Goal: Transaction & Acquisition: Purchase product/service

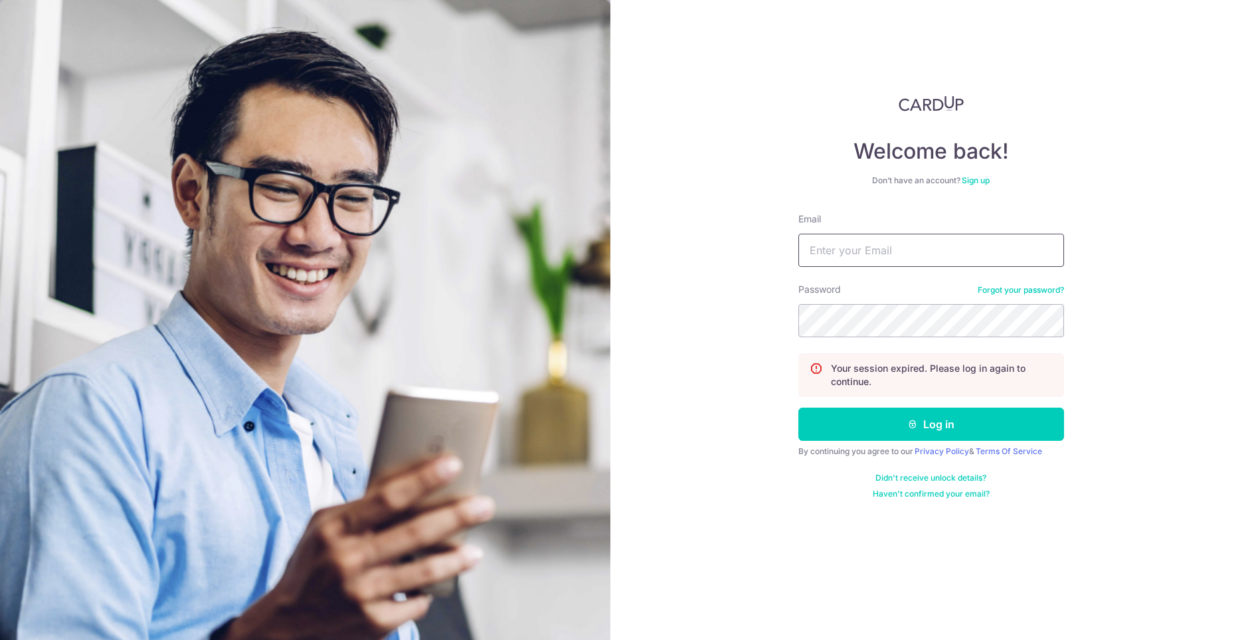
click at [865, 250] on input "Email" at bounding box center [932, 250] width 266 height 33
type input "racheldigitalninja@gmail.com"
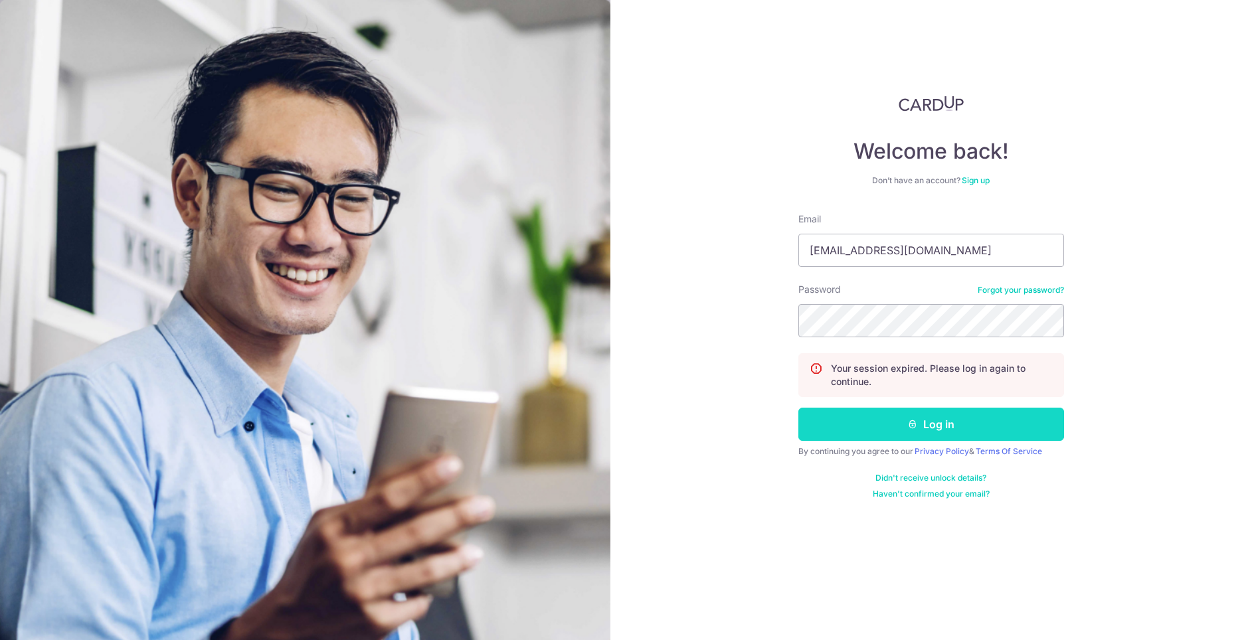
click at [900, 425] on button "Log in" at bounding box center [932, 424] width 266 height 33
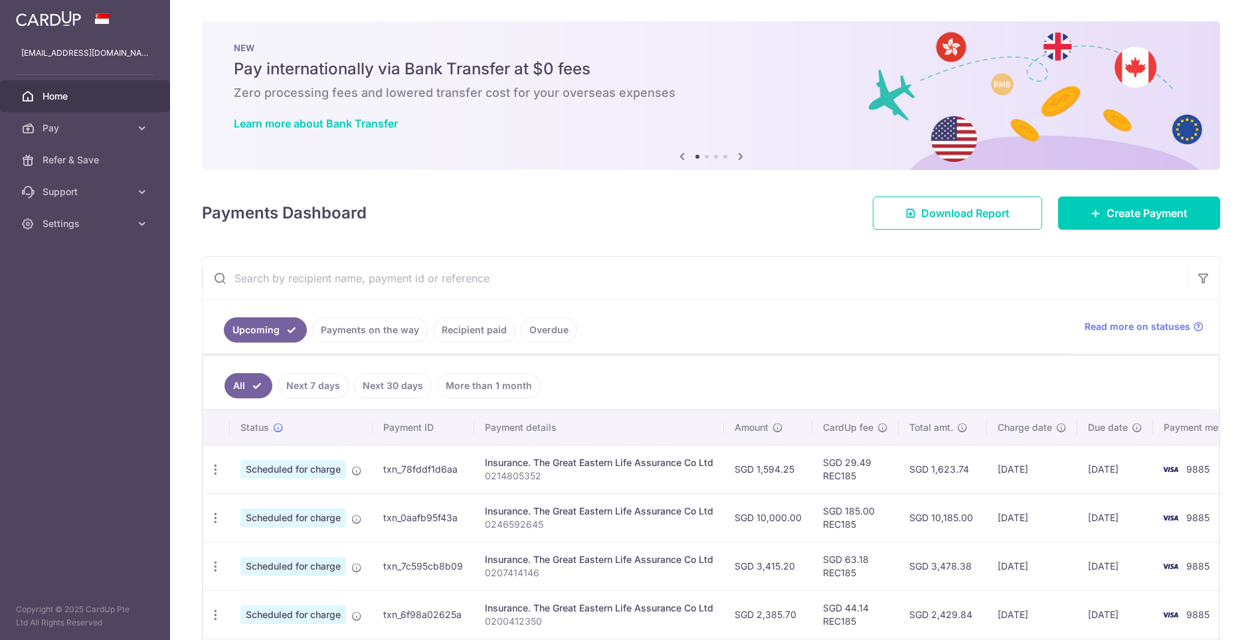
scroll to position [84, 0]
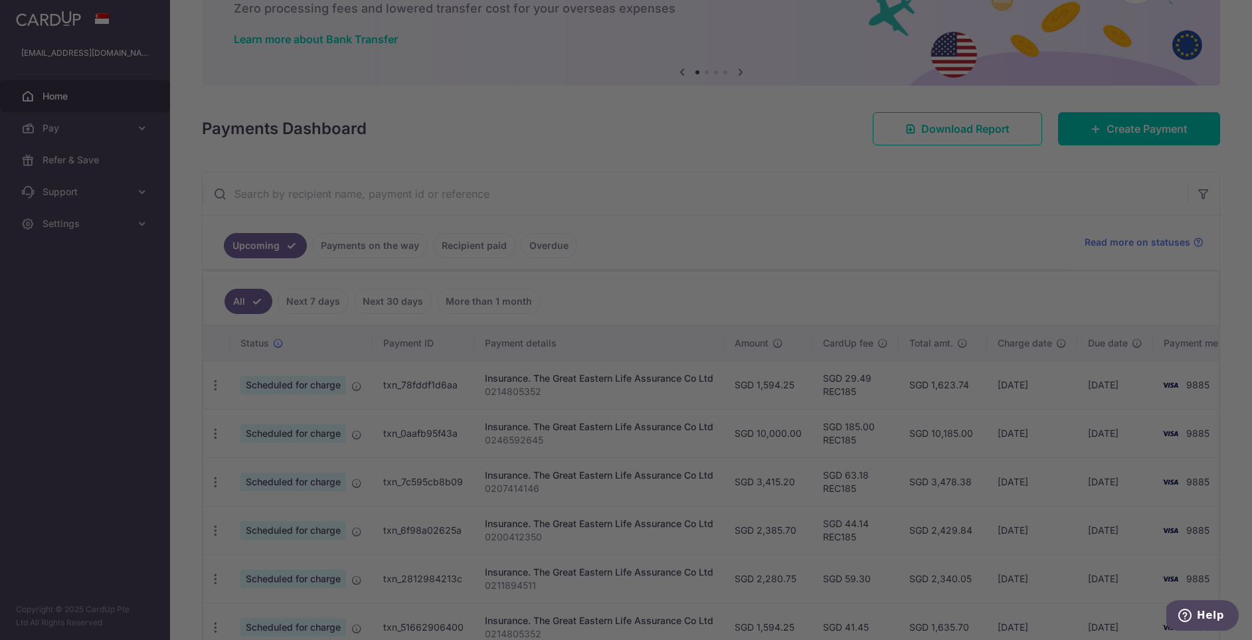
click at [349, 247] on div at bounding box center [632, 323] width 1265 height 647
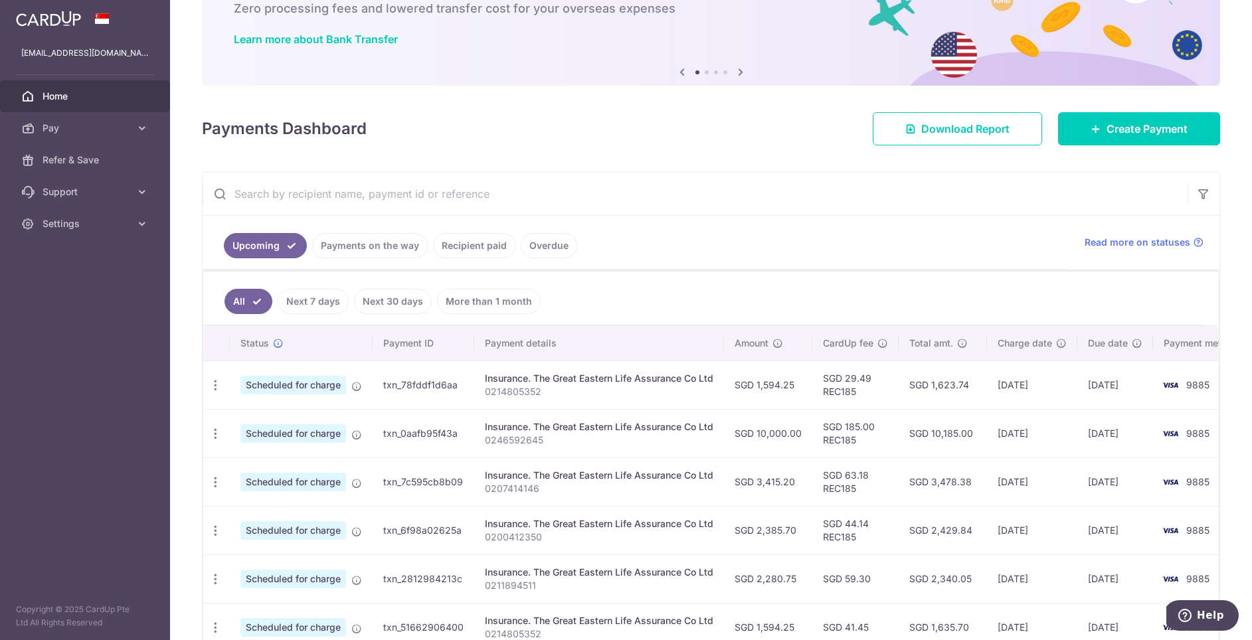
click at [348, 249] on link "Payments on the way" at bounding box center [370, 245] width 116 height 25
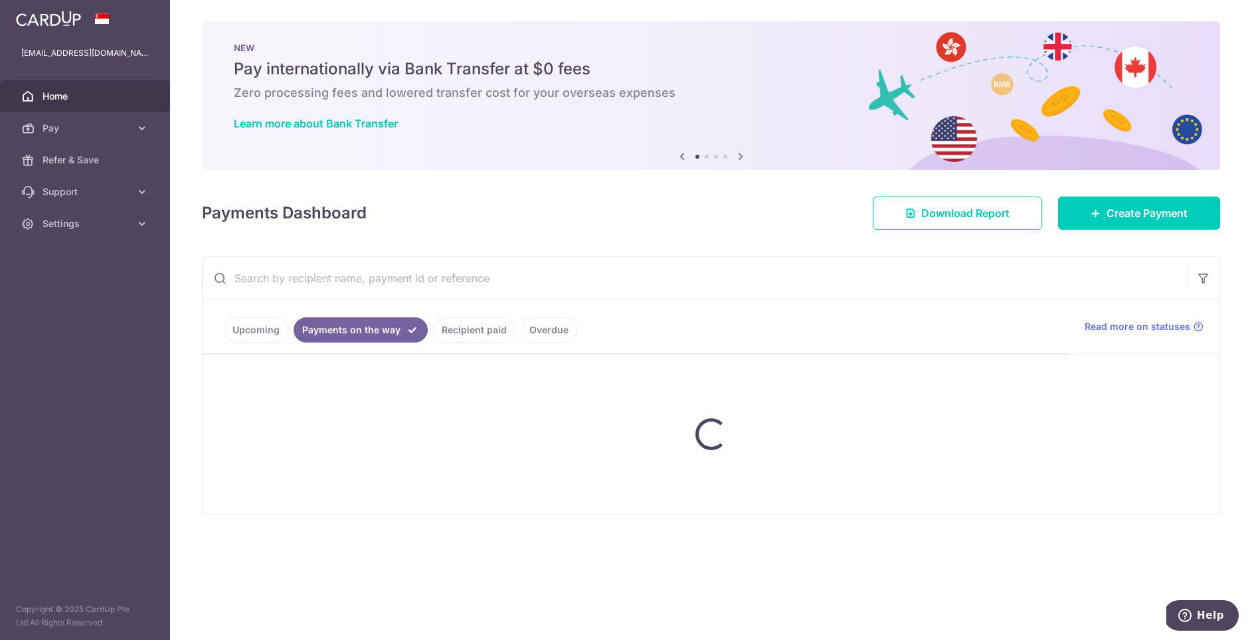
scroll to position [0, 0]
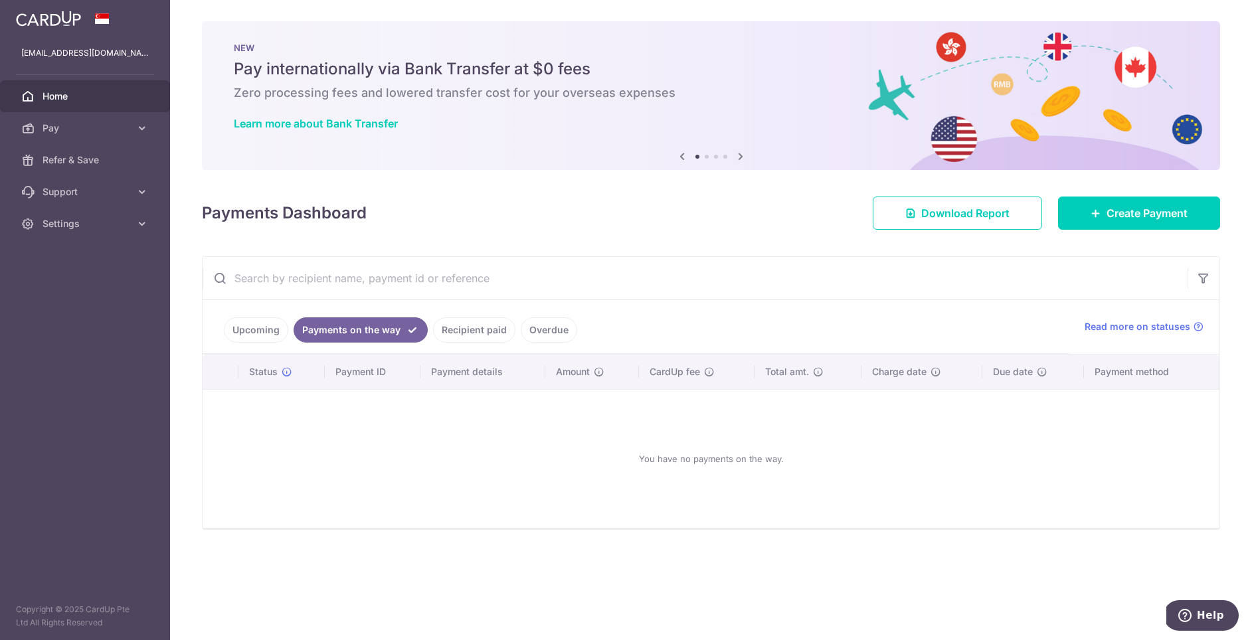
click at [272, 330] on link "Upcoming" at bounding box center [256, 330] width 64 height 25
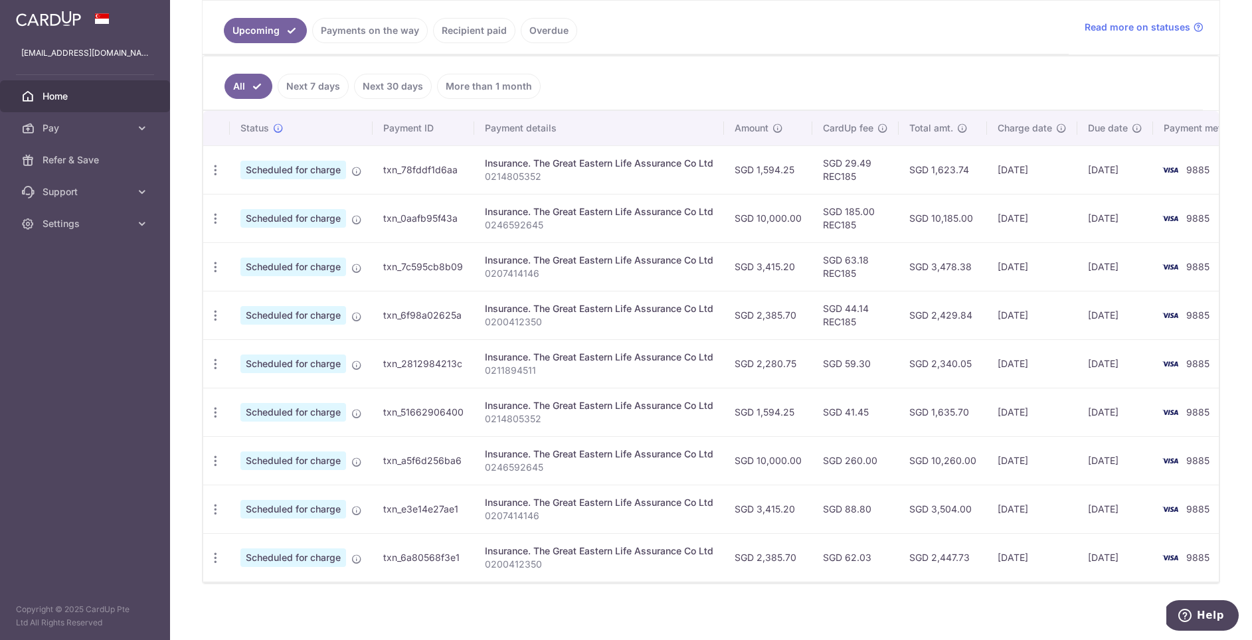
scroll to position [0, 27]
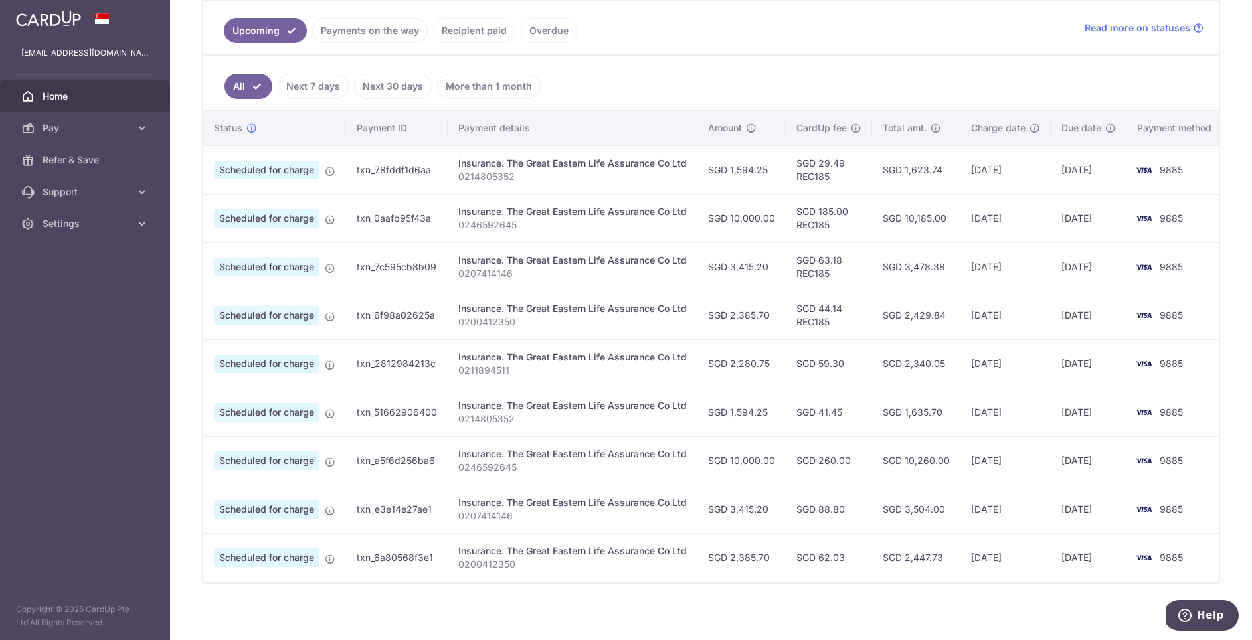
click at [1150, 79] on ul "All Next 7 days Next 30 days More than 1 month" at bounding box center [703, 83] width 1000 height 54
click at [1204, 87] on div "All Next 7 days Next 30 days More than 1 month" at bounding box center [711, 83] width 1016 height 54
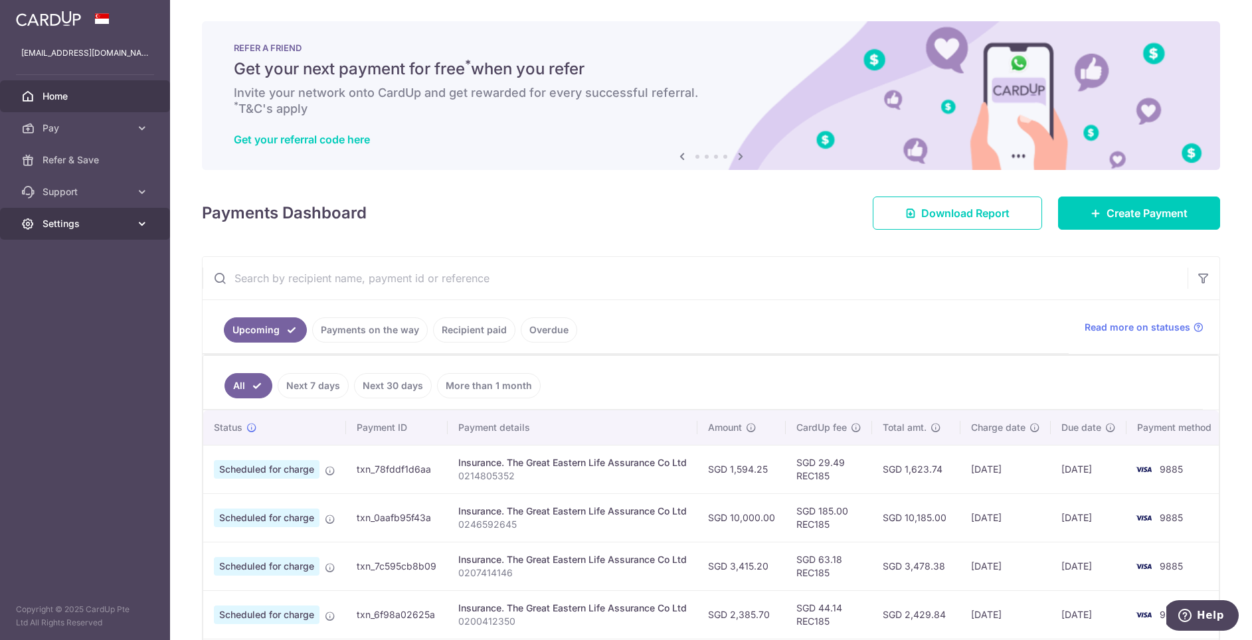
click at [142, 227] on icon at bounding box center [142, 223] width 13 height 13
click at [59, 292] on span "Logout" at bounding box center [87, 287] width 88 height 13
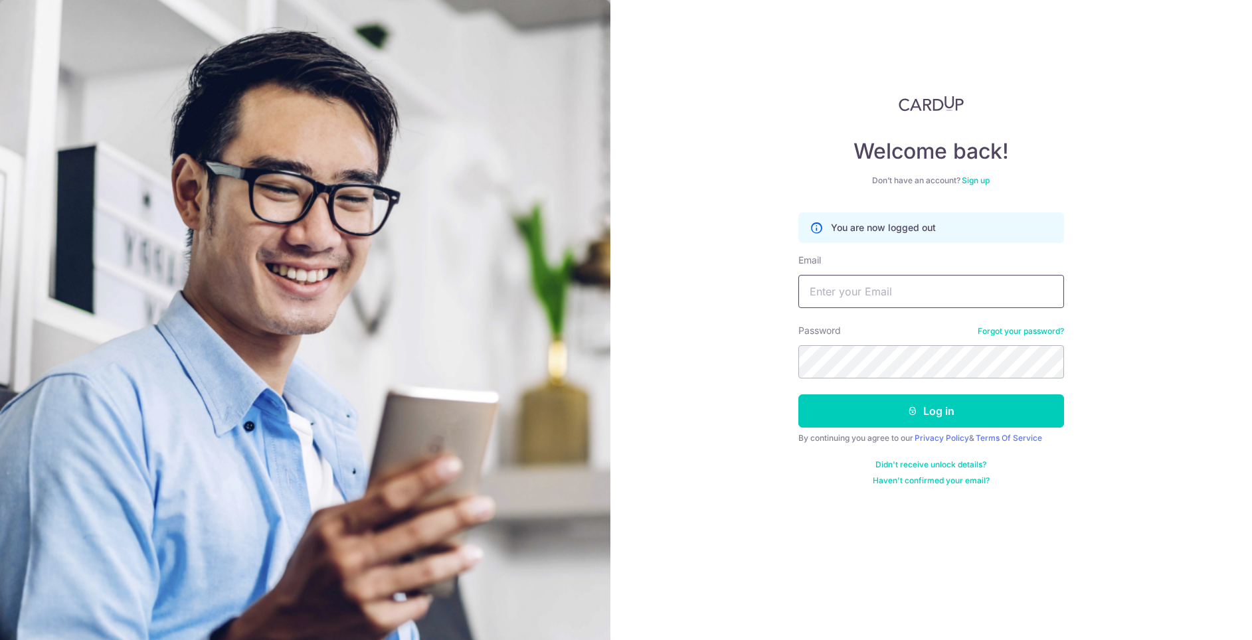
click at [832, 290] on input "Email" at bounding box center [932, 291] width 266 height 33
type input "racheldigitalninja@gmail.com"
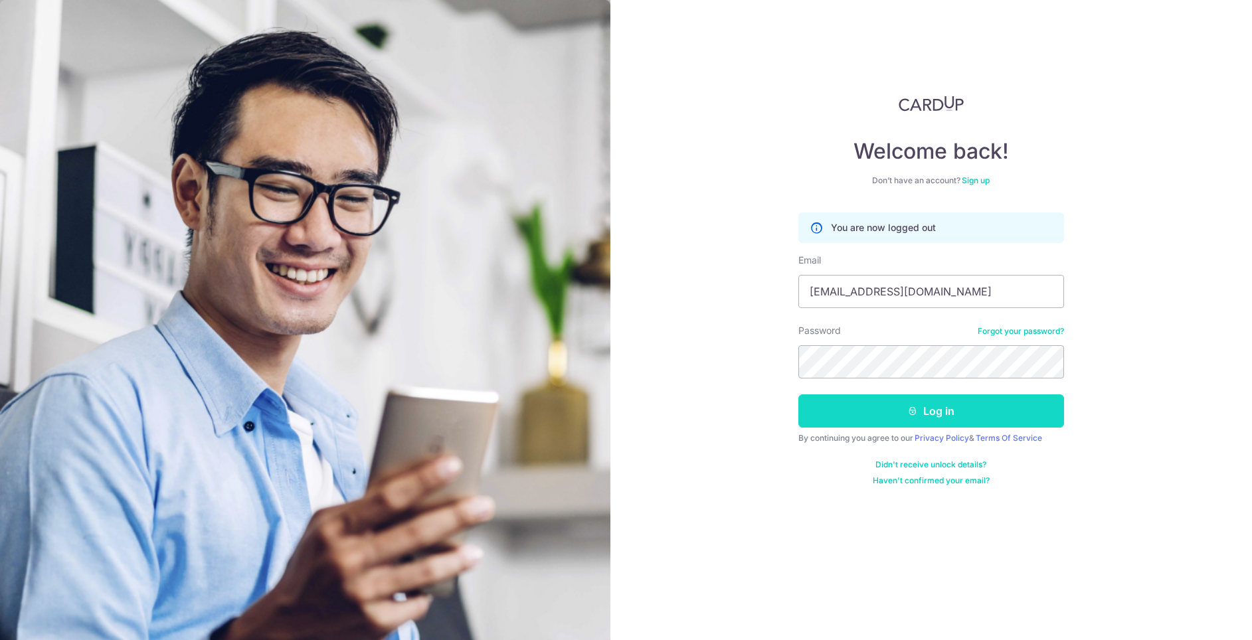
click at [928, 405] on button "Log in" at bounding box center [932, 411] width 266 height 33
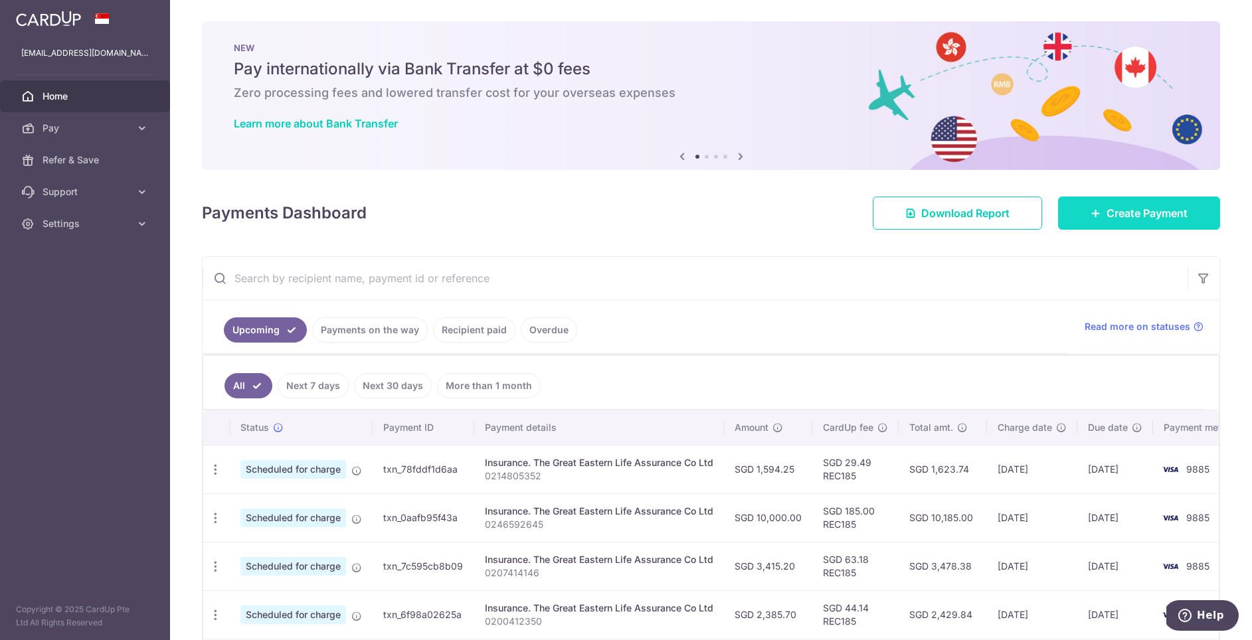
click at [1137, 224] on link "Create Payment" at bounding box center [1139, 213] width 162 height 33
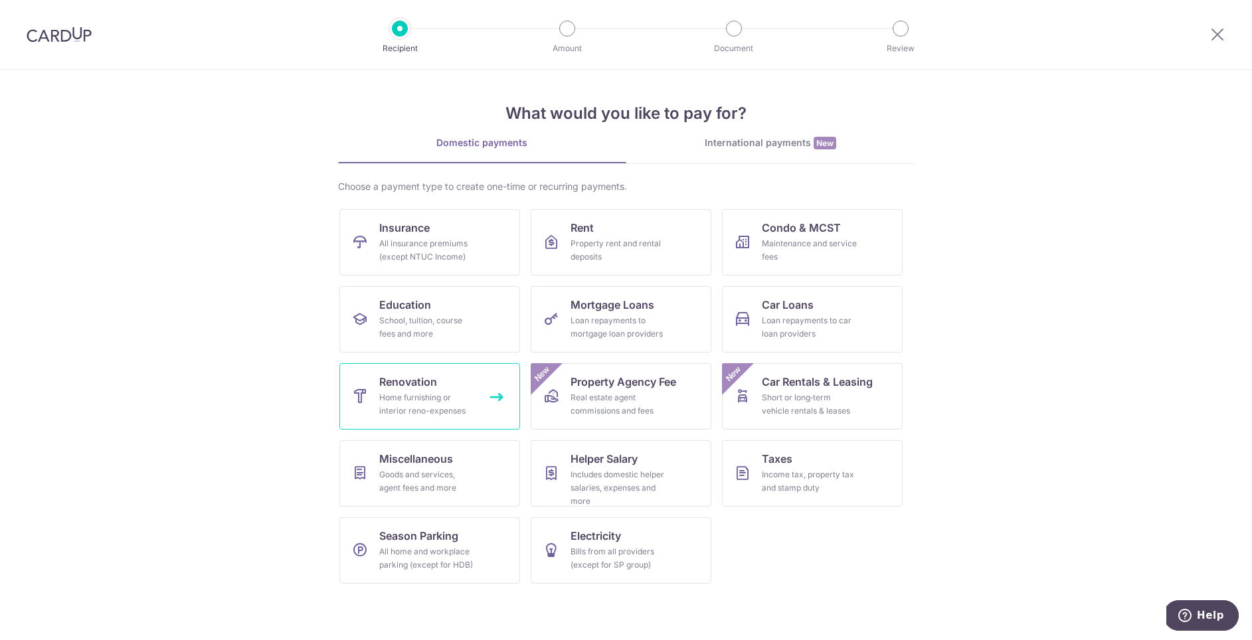
click at [438, 391] on div "Home furnishing or interior reno-expenses" at bounding box center [427, 404] width 96 height 27
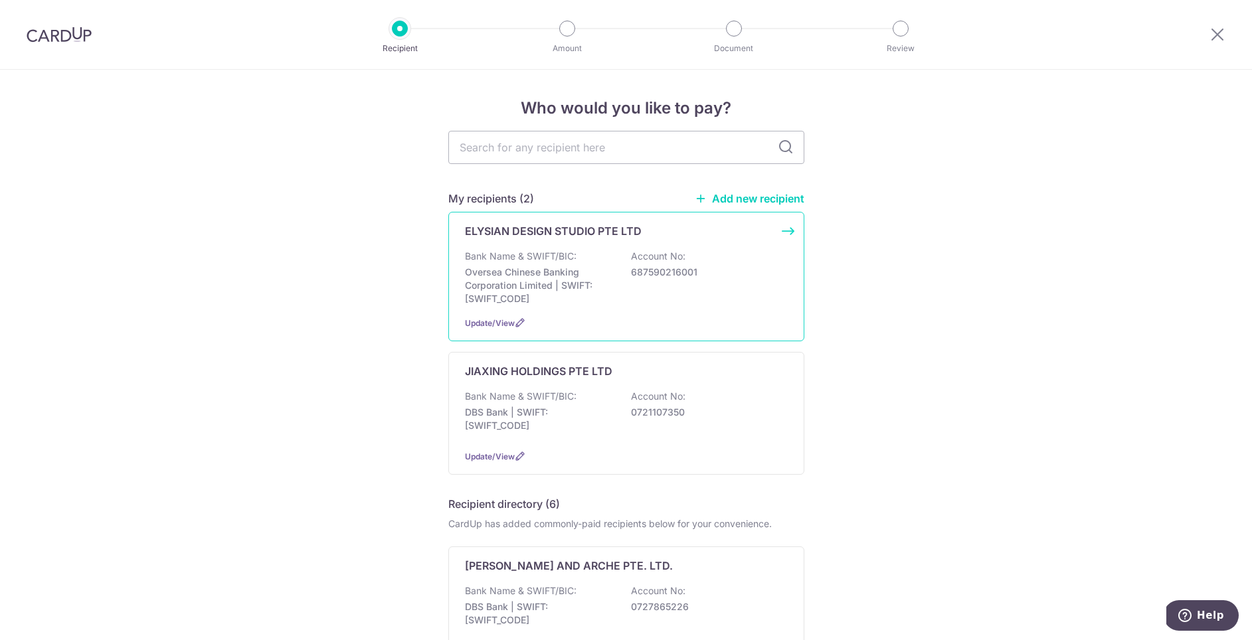
click at [592, 267] on p "Oversea Chinese Banking Corporation Limited | SWIFT: OCBCSGSGXXX" at bounding box center [539, 286] width 149 height 40
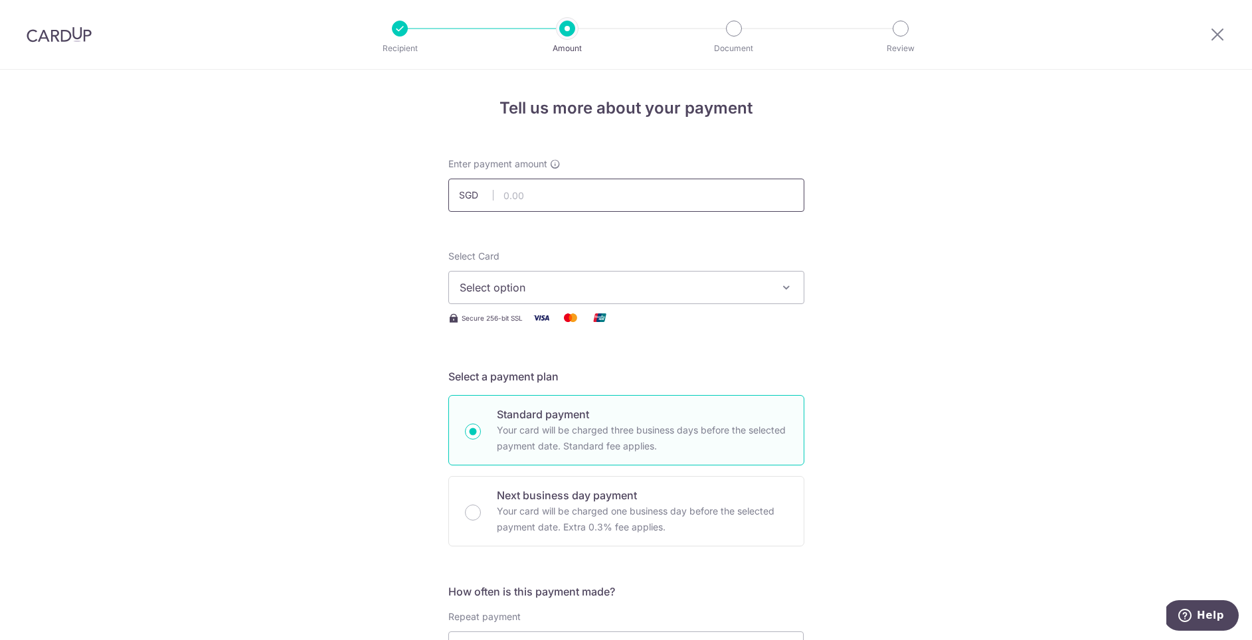
click at [570, 199] on input "text" at bounding box center [626, 195] width 356 height 33
type input "2,490.00"
click at [514, 286] on span "Select option" at bounding box center [615, 288] width 310 height 16
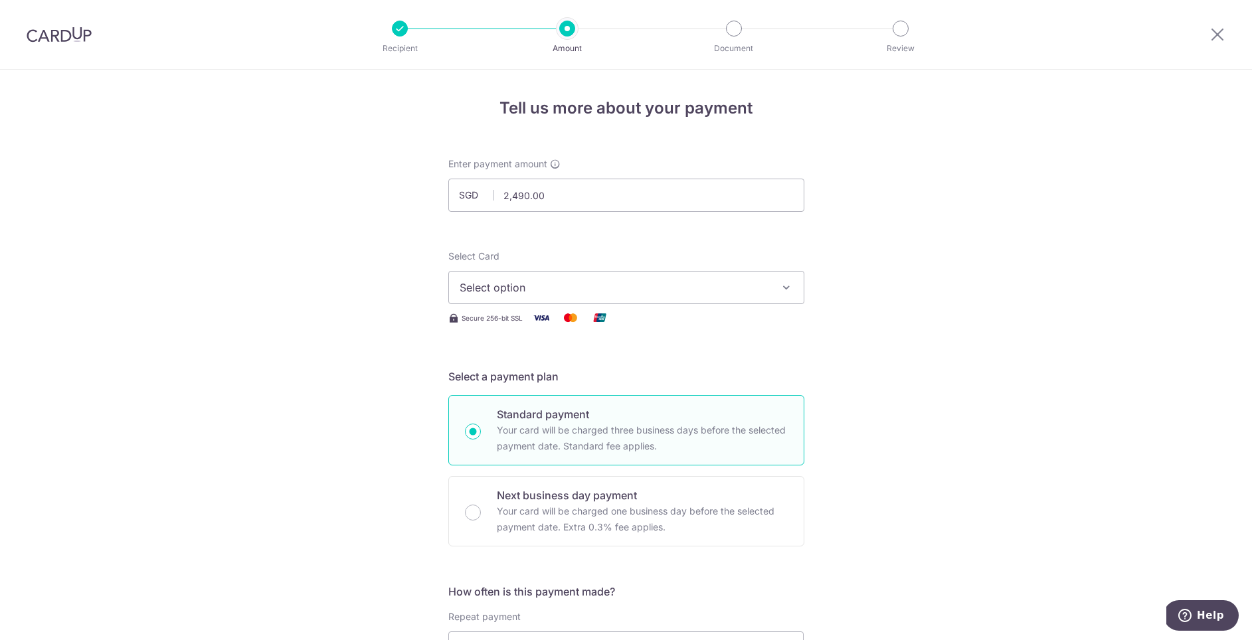
click at [619, 295] on span "Select option" at bounding box center [615, 288] width 310 height 16
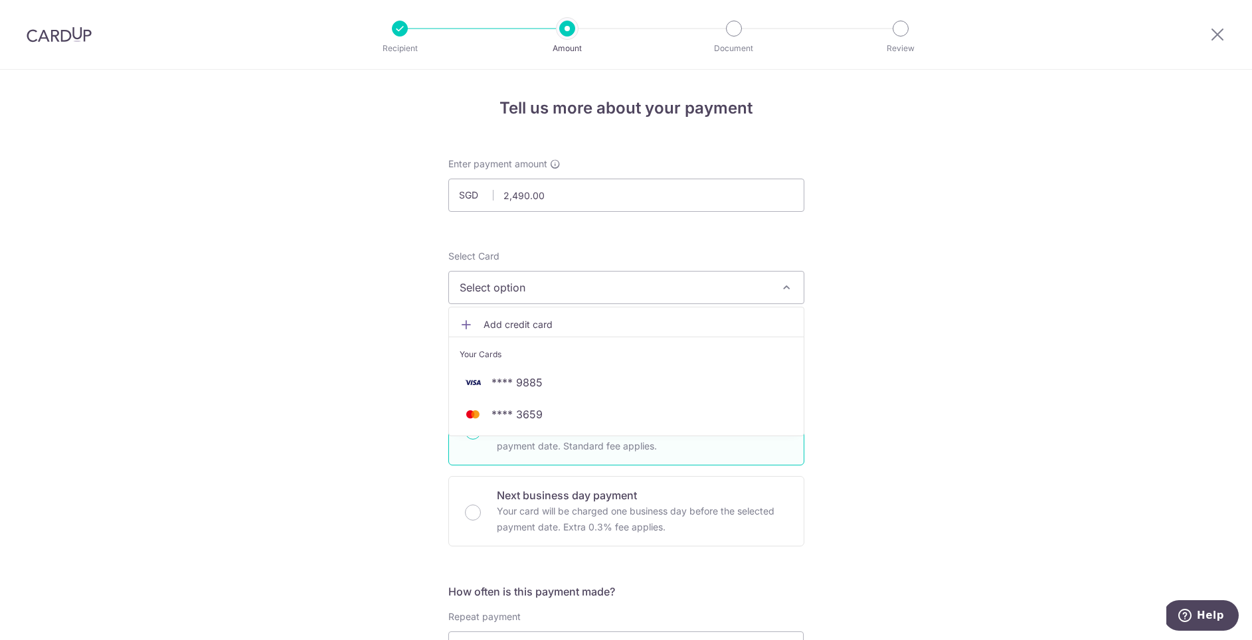
click at [542, 320] on span "Add credit card" at bounding box center [639, 324] width 310 height 13
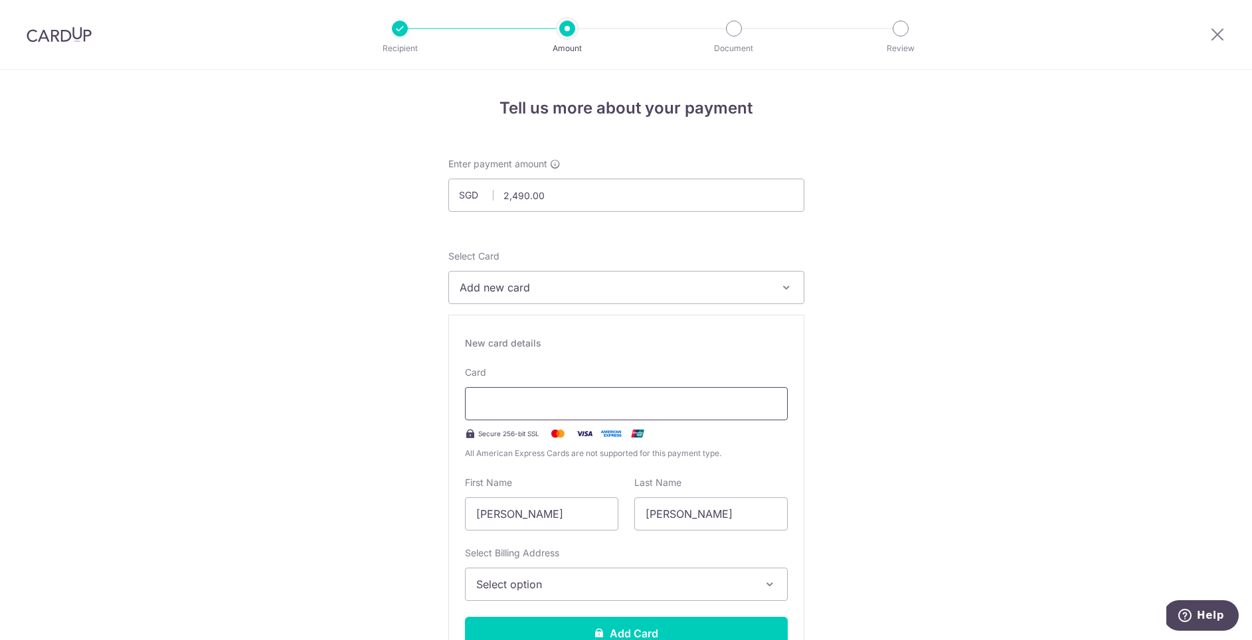
click at [533, 413] on div at bounding box center [626, 403] width 323 height 33
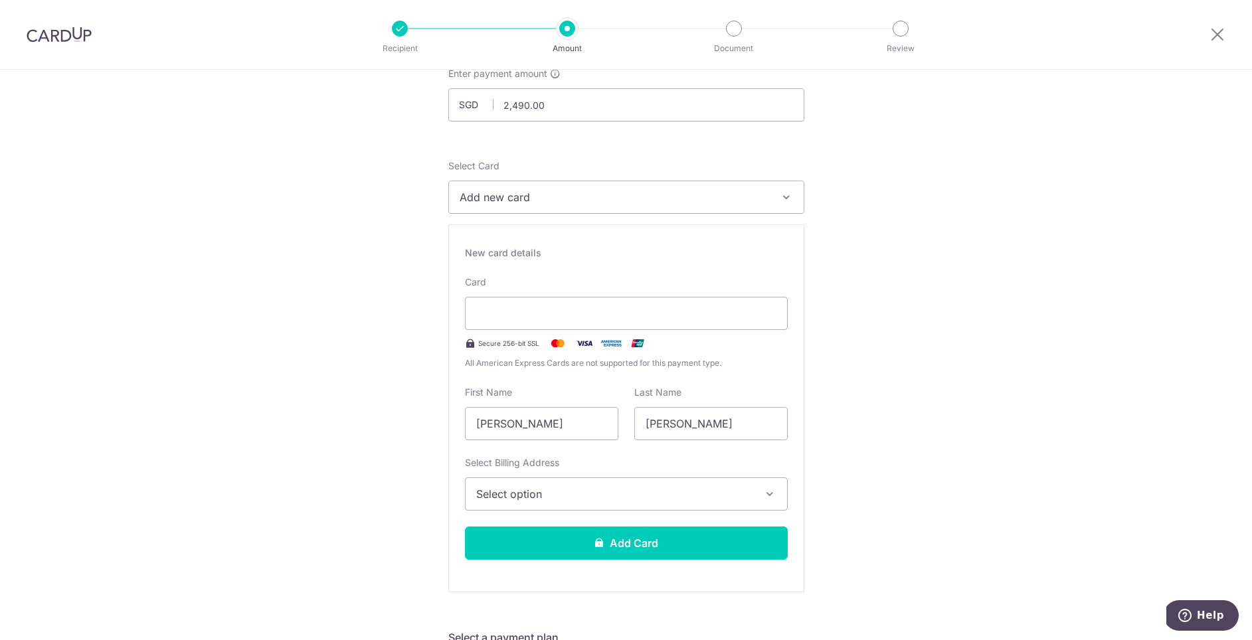
scroll to position [94, 0]
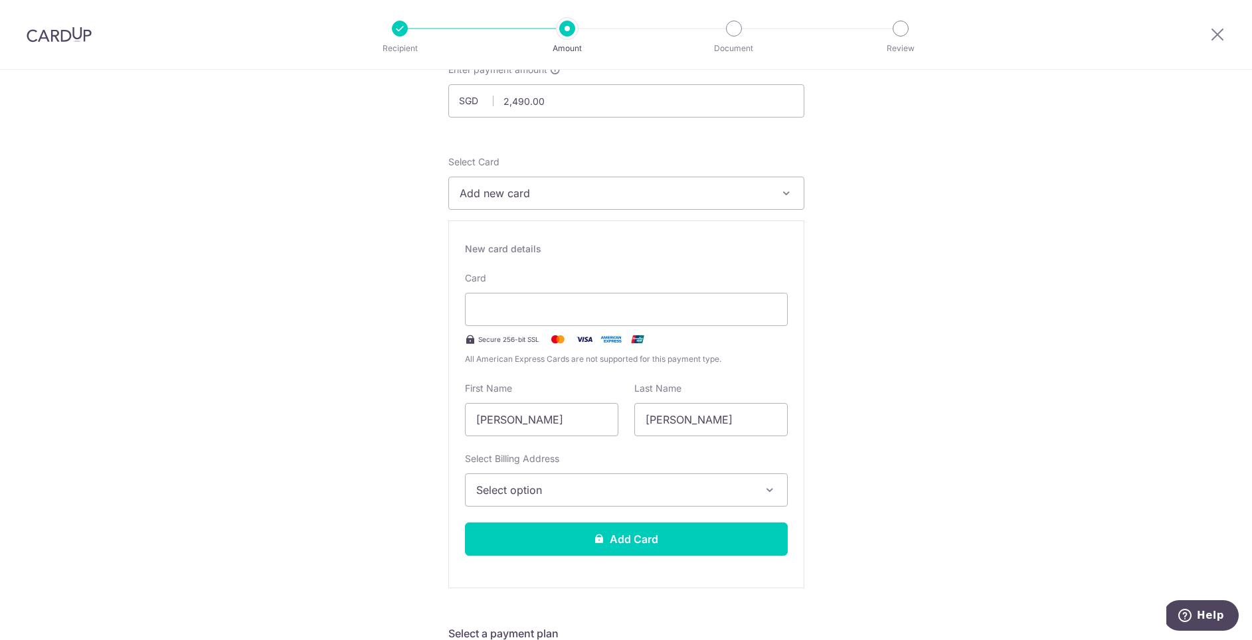
click at [733, 496] on span "Select option" at bounding box center [614, 490] width 276 height 16
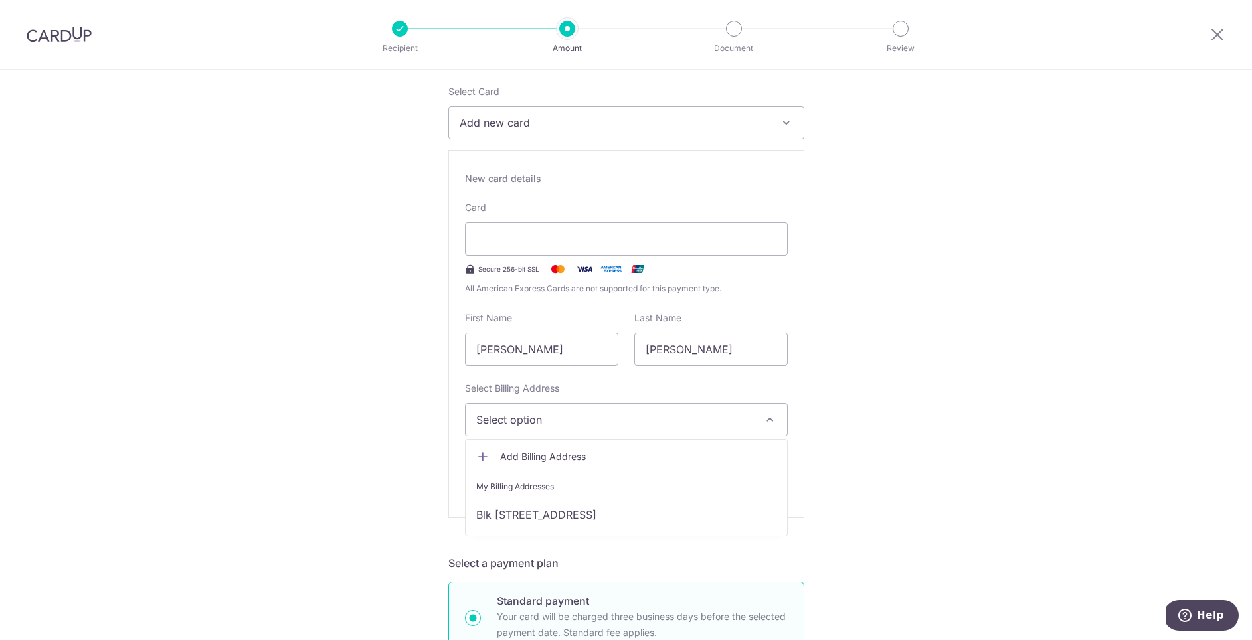
scroll to position [183, 0]
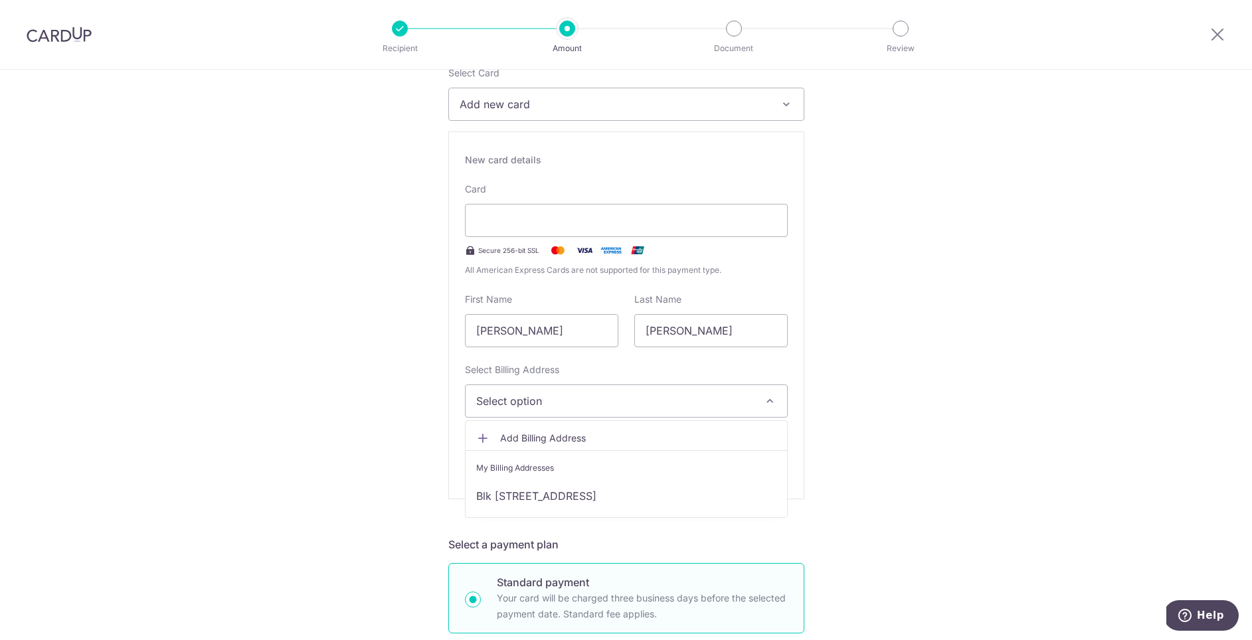
click at [569, 437] on span "Add Billing Address" at bounding box center [638, 438] width 276 height 13
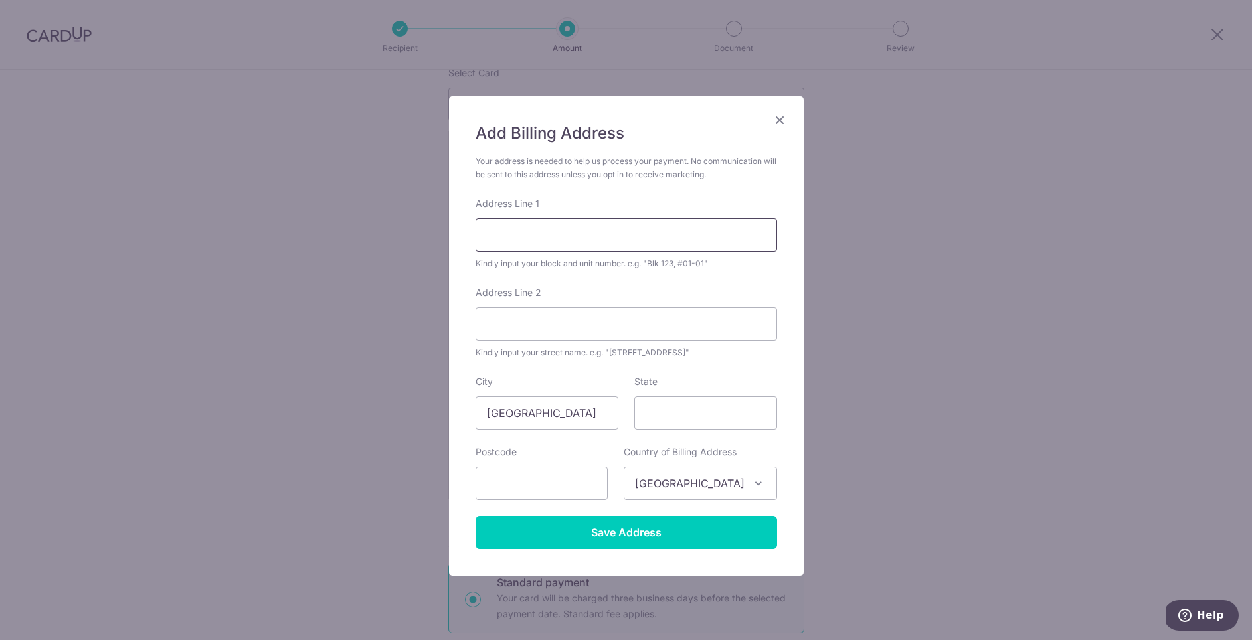
click at [543, 234] on input "Address Line 1" at bounding box center [627, 235] width 302 height 33
type input "4 Joo Chiat Road"
type input "#07-1165"
type input "420004"
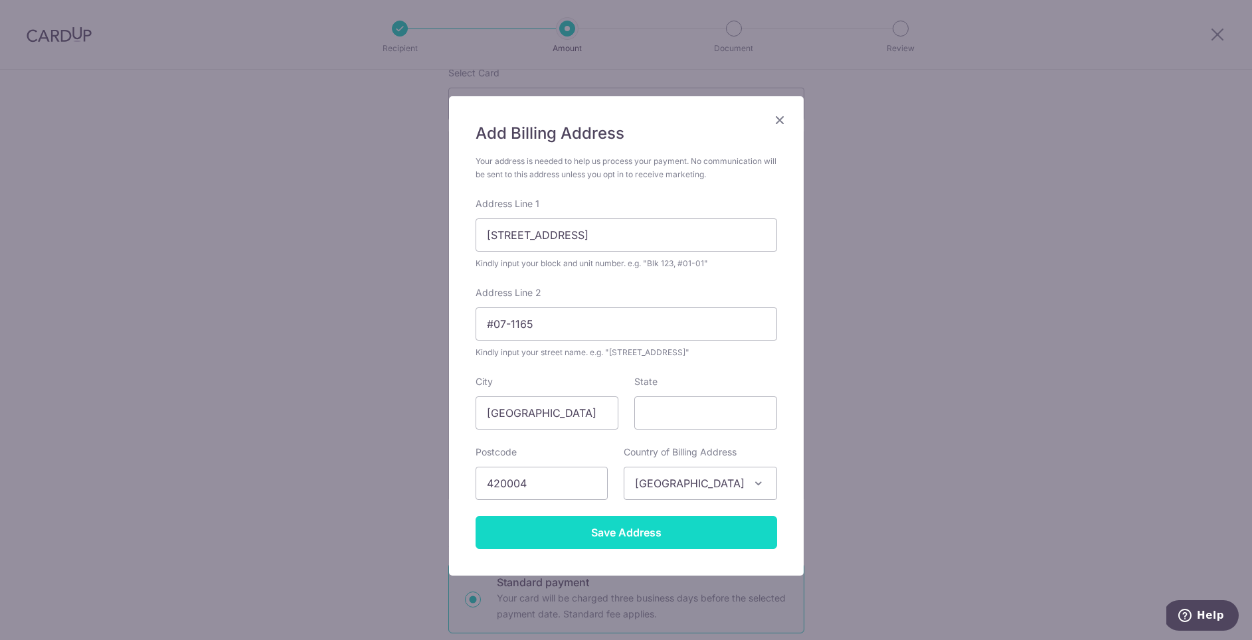
click at [599, 533] on input "Save Address" at bounding box center [627, 532] width 302 height 33
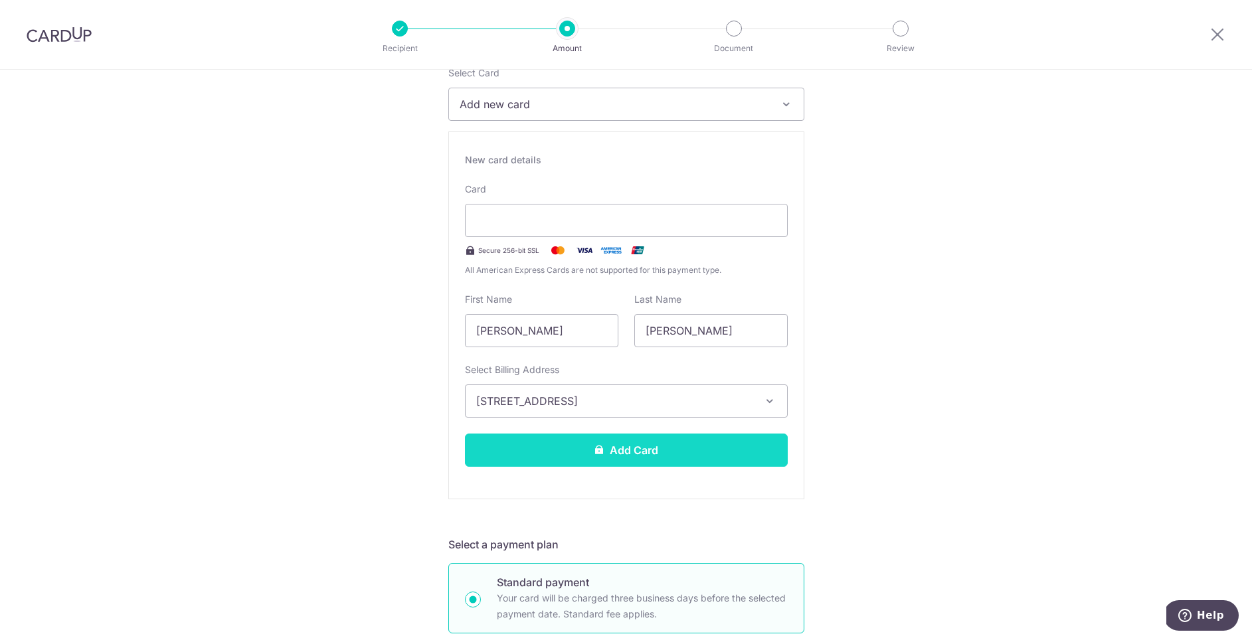
click at [674, 449] on button "Add Card" at bounding box center [626, 450] width 323 height 33
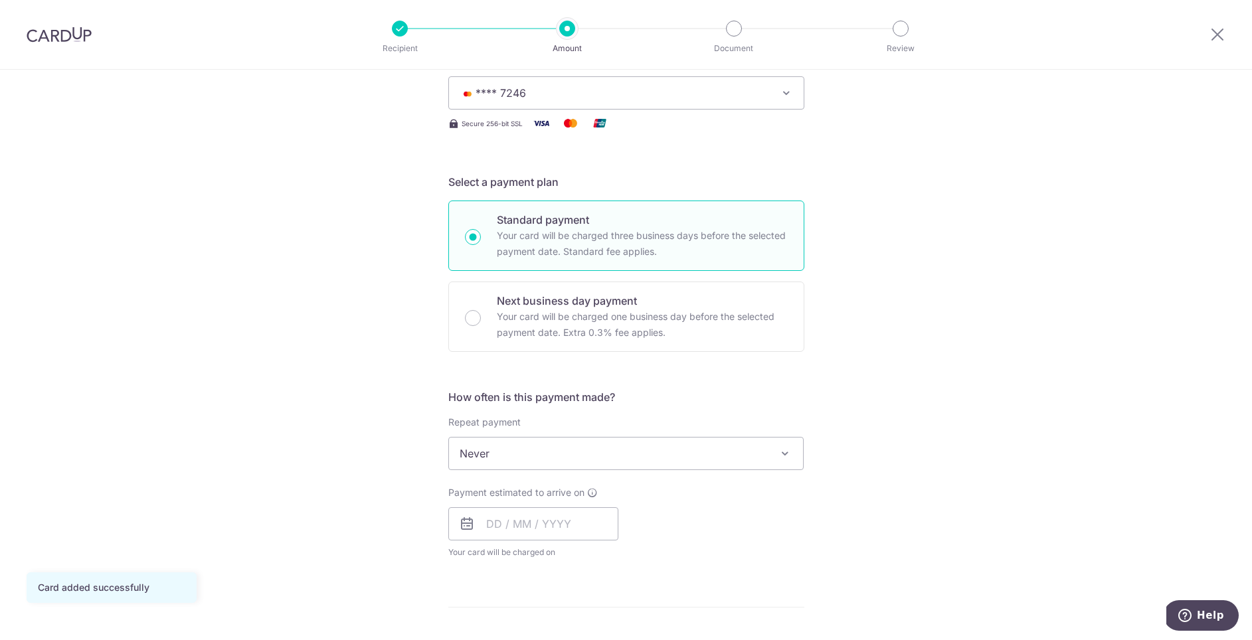
scroll to position [197, 0]
click at [537, 516] on input "text" at bounding box center [533, 521] width 170 height 33
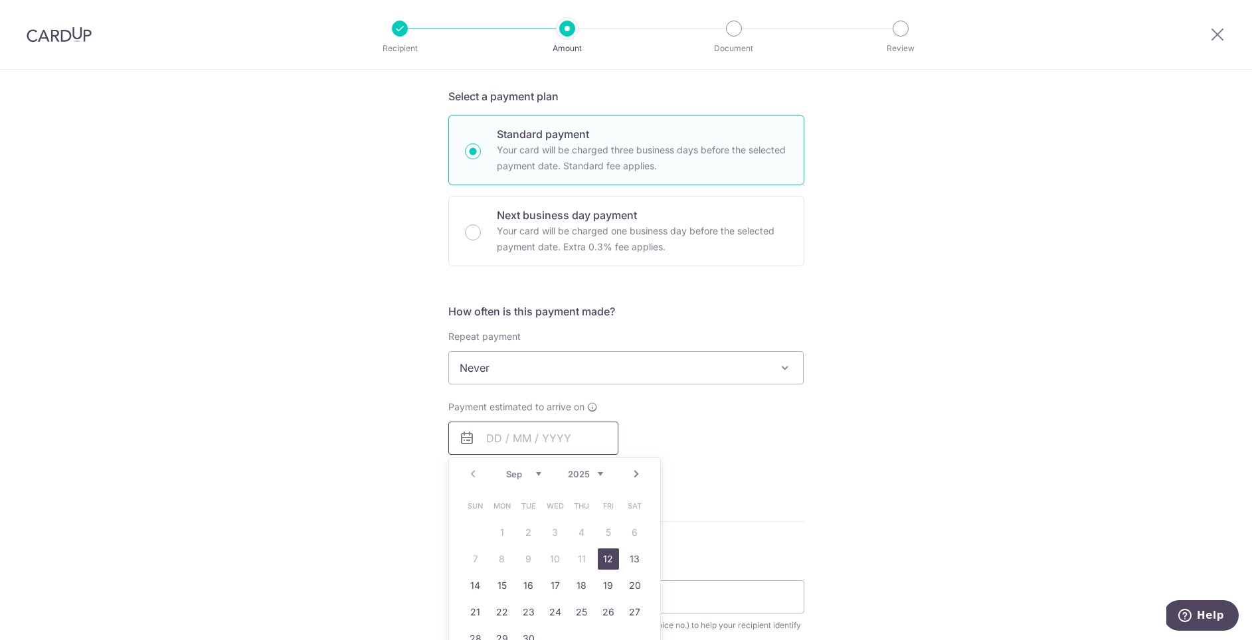
scroll to position [284, 0]
click at [605, 551] on link "12" at bounding box center [608, 555] width 21 height 21
type input "[DATE]"
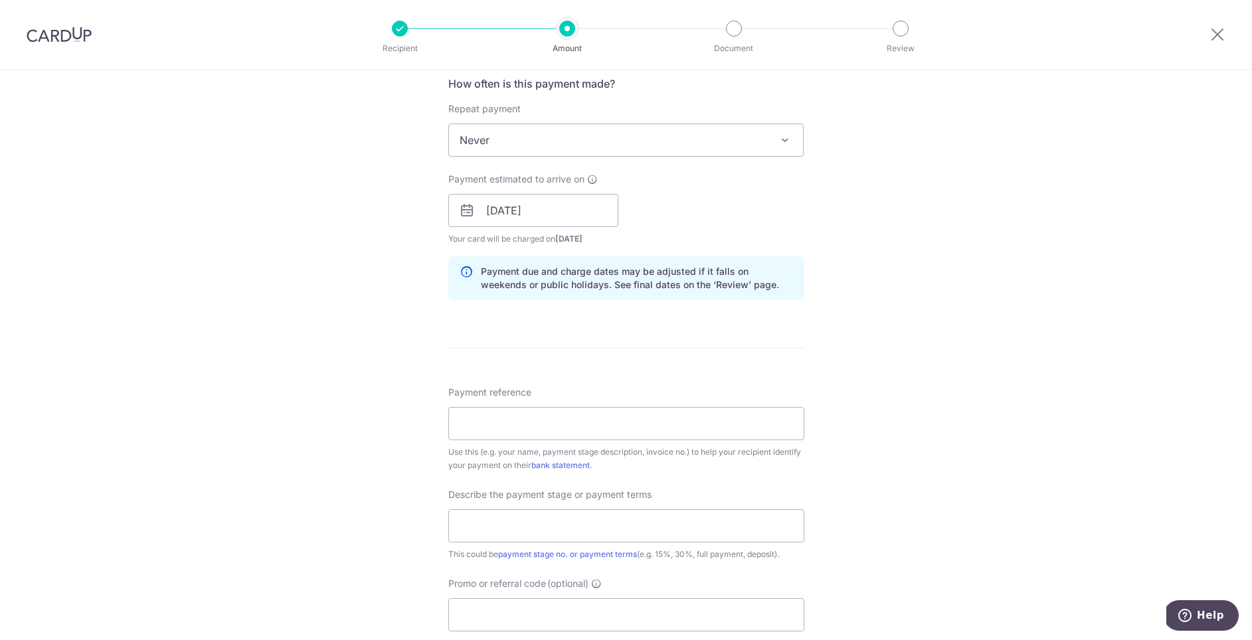
scroll to position [509, 0]
click at [668, 418] on input "Payment reference" at bounding box center [626, 423] width 356 height 33
click at [880, 421] on div "Tell us more about your payment Enter payment amount SGD 2,490.00 2490.00 Card …" at bounding box center [626, 233] width 1252 height 1345
click at [719, 429] on input "Payment reference" at bounding box center [626, 423] width 356 height 33
type input "[PERSON_NAME] 4 [PERSON_NAME] rd"
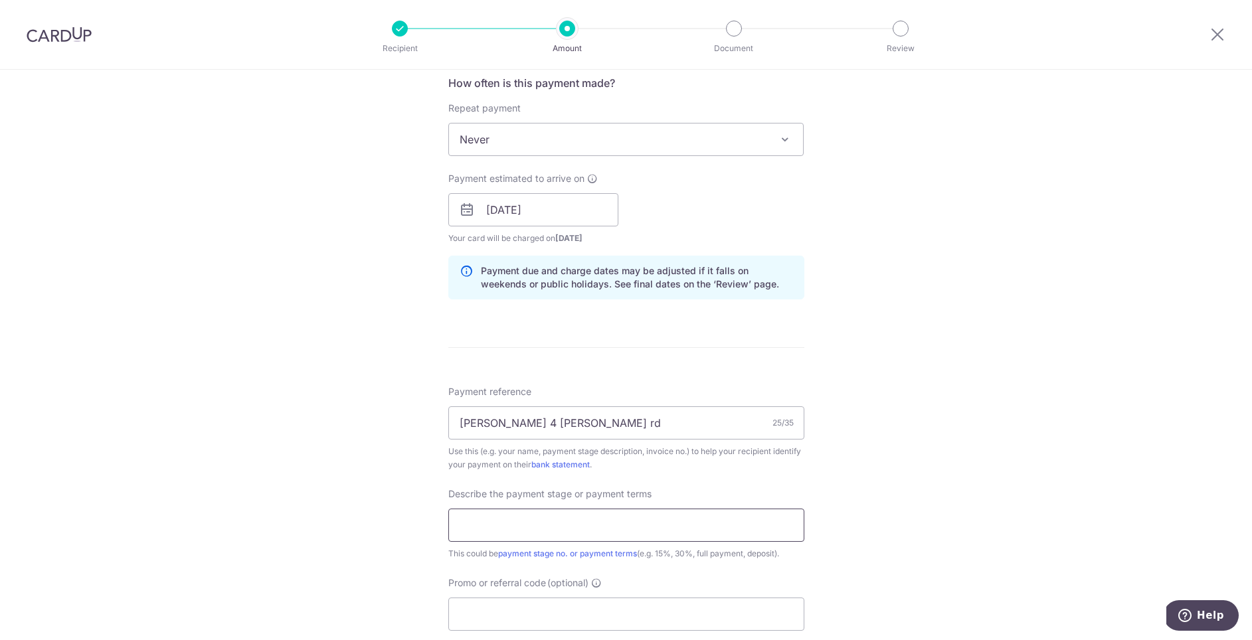
click at [575, 518] on input "text" at bounding box center [626, 525] width 356 height 33
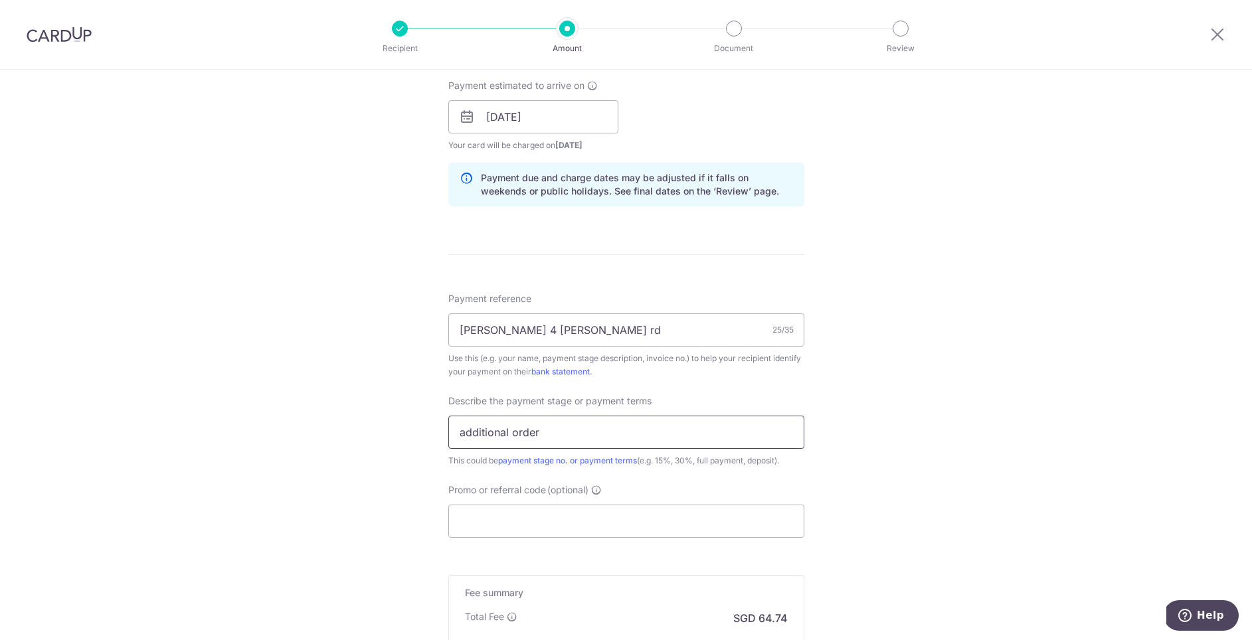
scroll to position [634, 0]
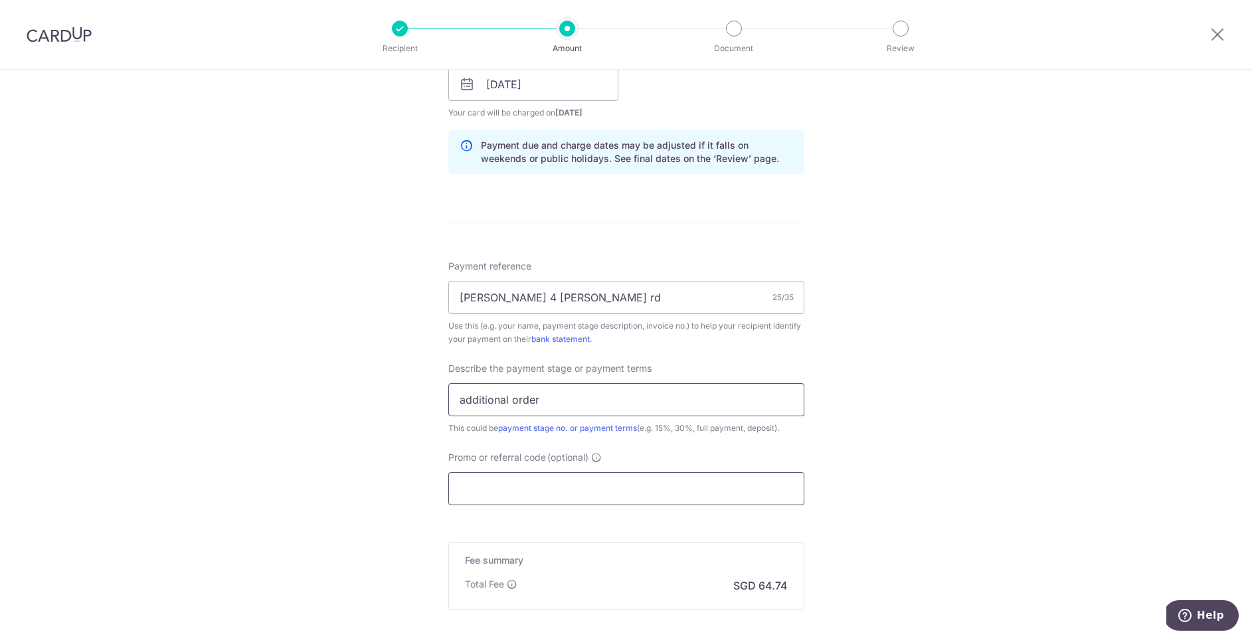
type input "additional order"
click at [575, 482] on input "Promo or referral code (optional)" at bounding box center [626, 488] width 356 height 33
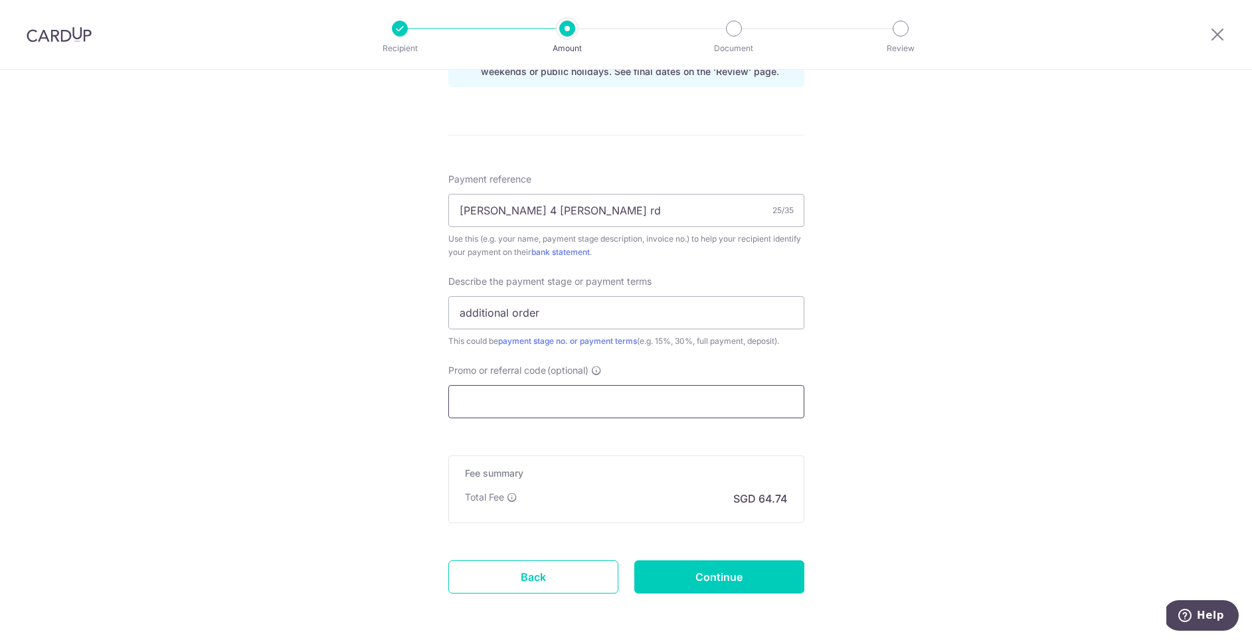
scroll to position [771, 0]
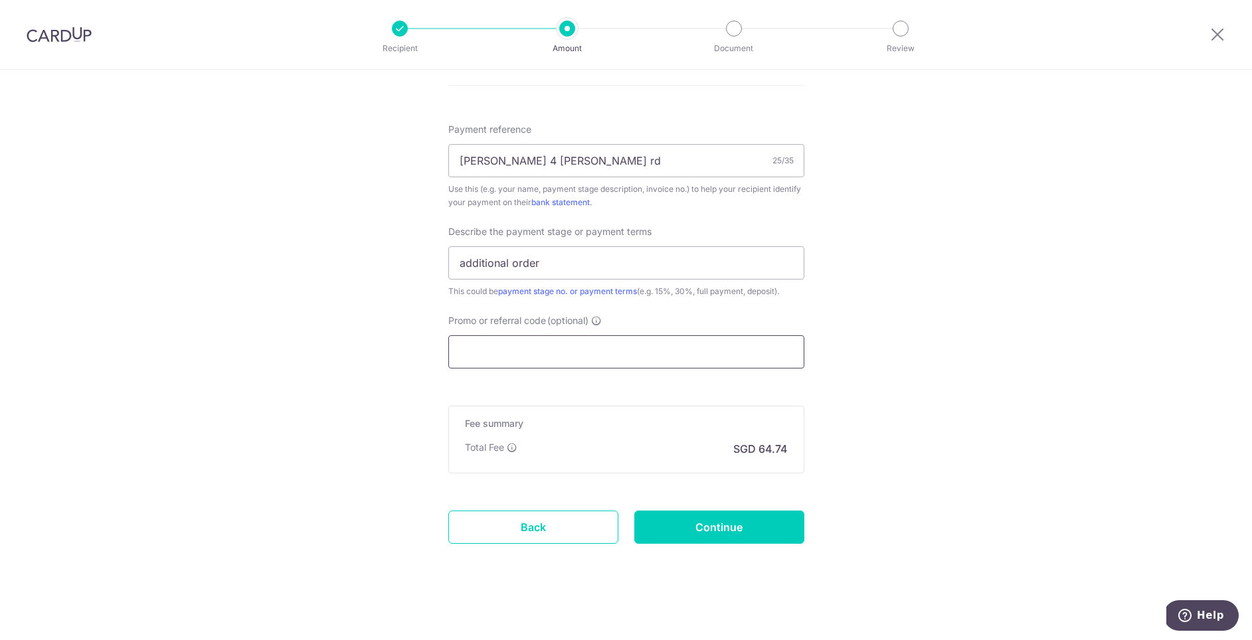
paste input "RENO25ONE"
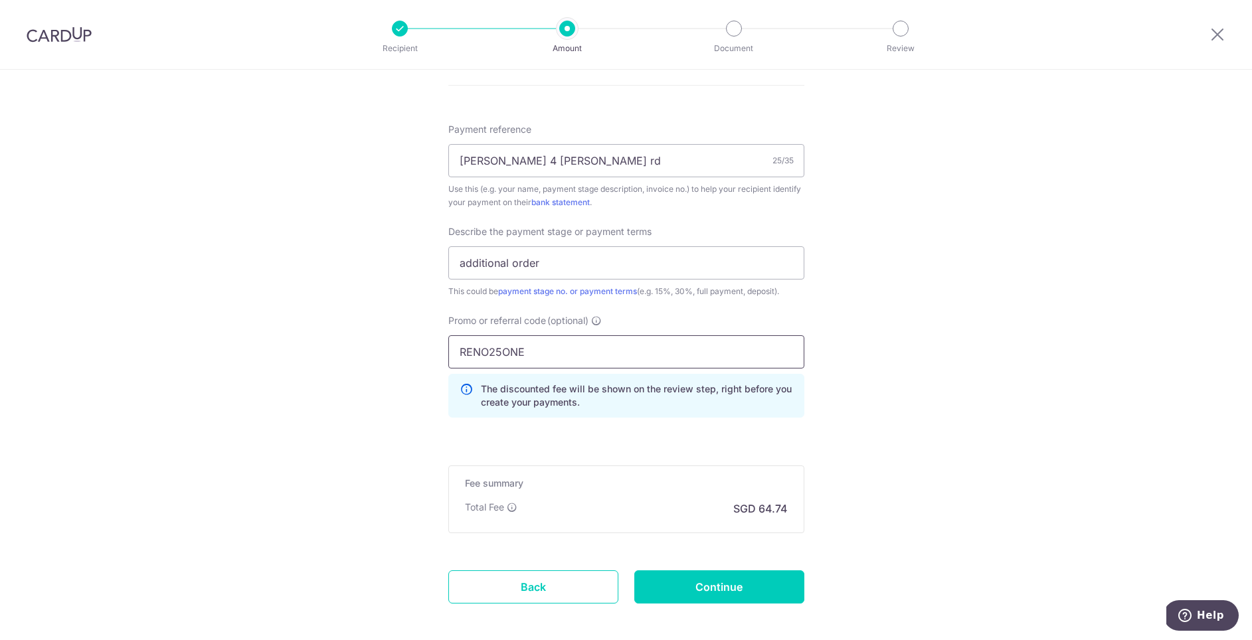
type input "RENO25ONE"
click at [984, 322] on div "Tell us more about your payment Enter payment amount SGD 2,490.00 2490.00 Card …" at bounding box center [626, 0] width 1252 height 1405
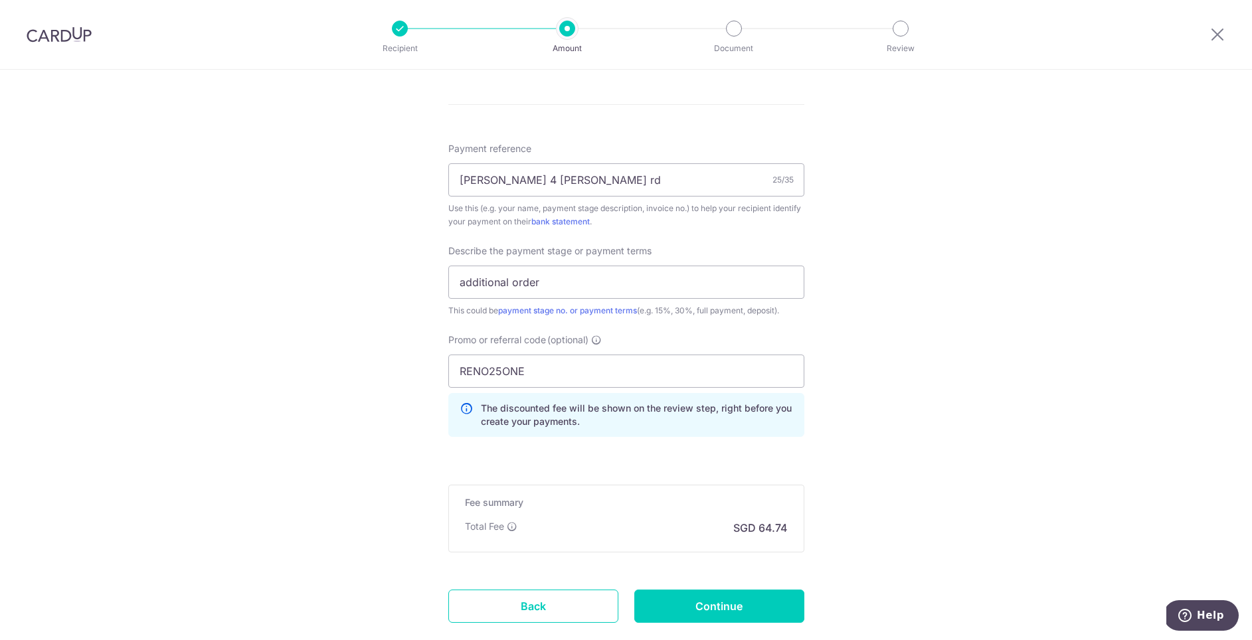
scroll to position [830, 0]
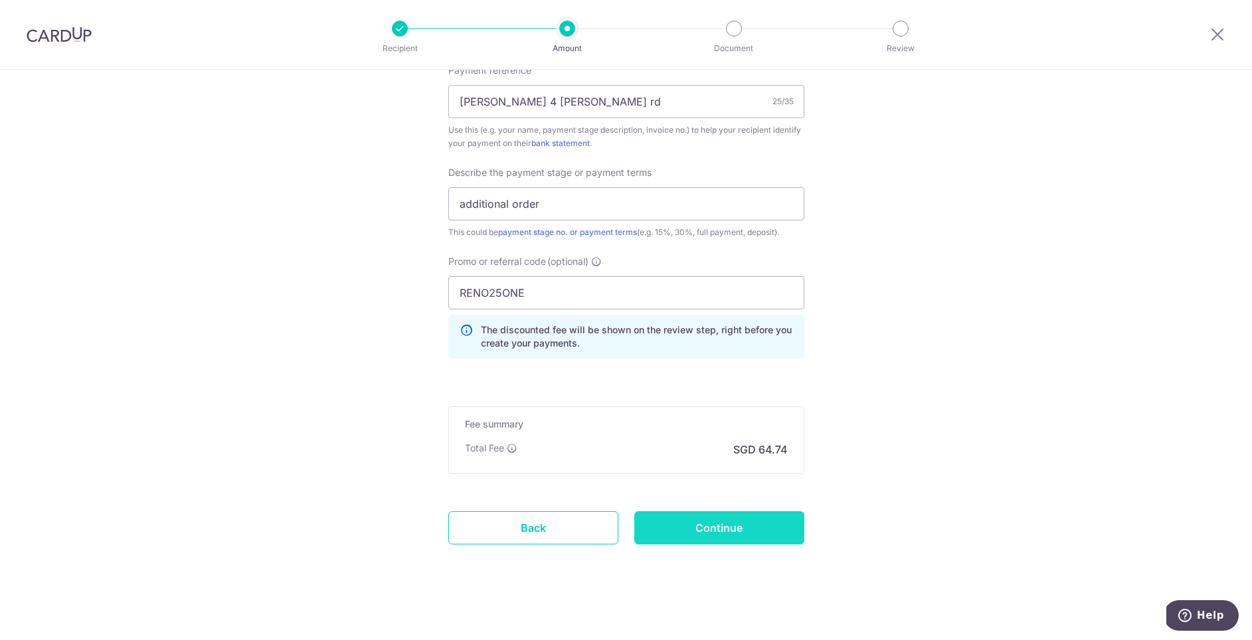
click at [716, 526] on input "Continue" at bounding box center [719, 528] width 170 height 33
type input "Create Schedule"
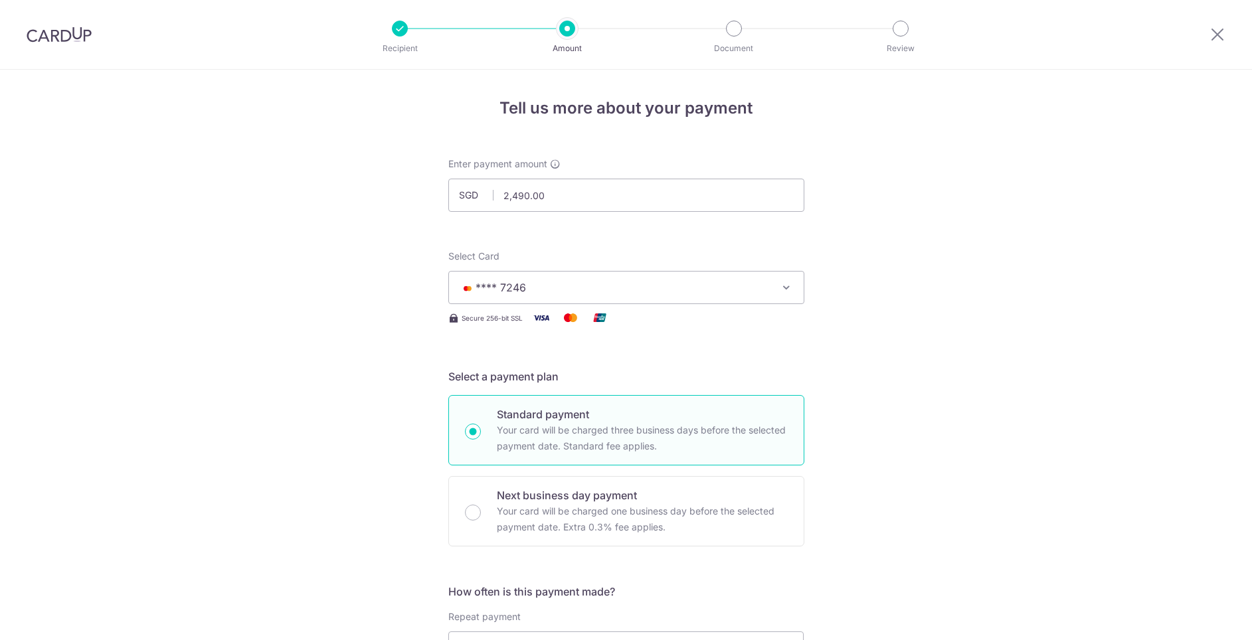
scroll to position [849, 0]
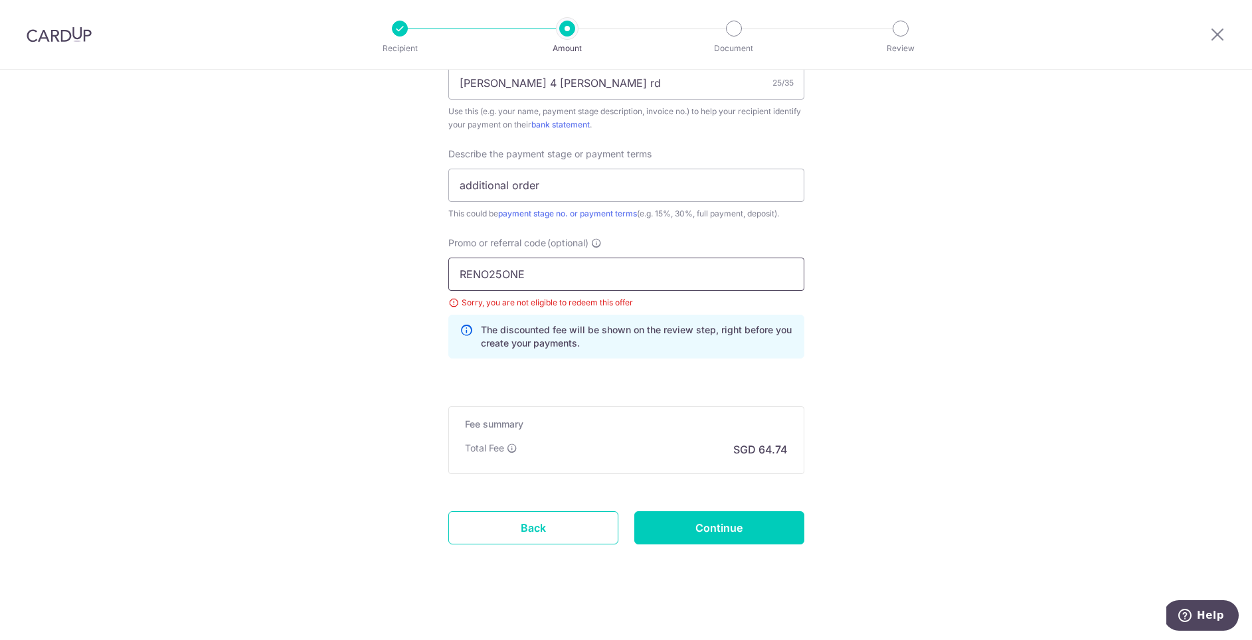
click at [658, 278] on input "RENO25ONE" at bounding box center [626, 274] width 356 height 33
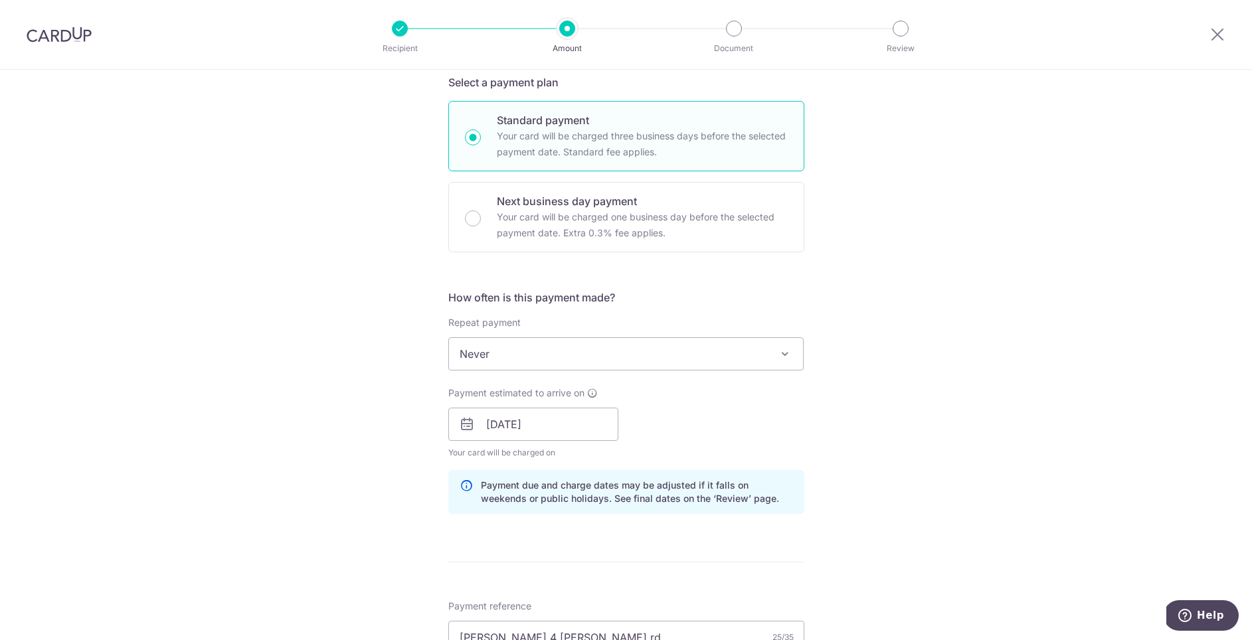
scroll to position [731, 0]
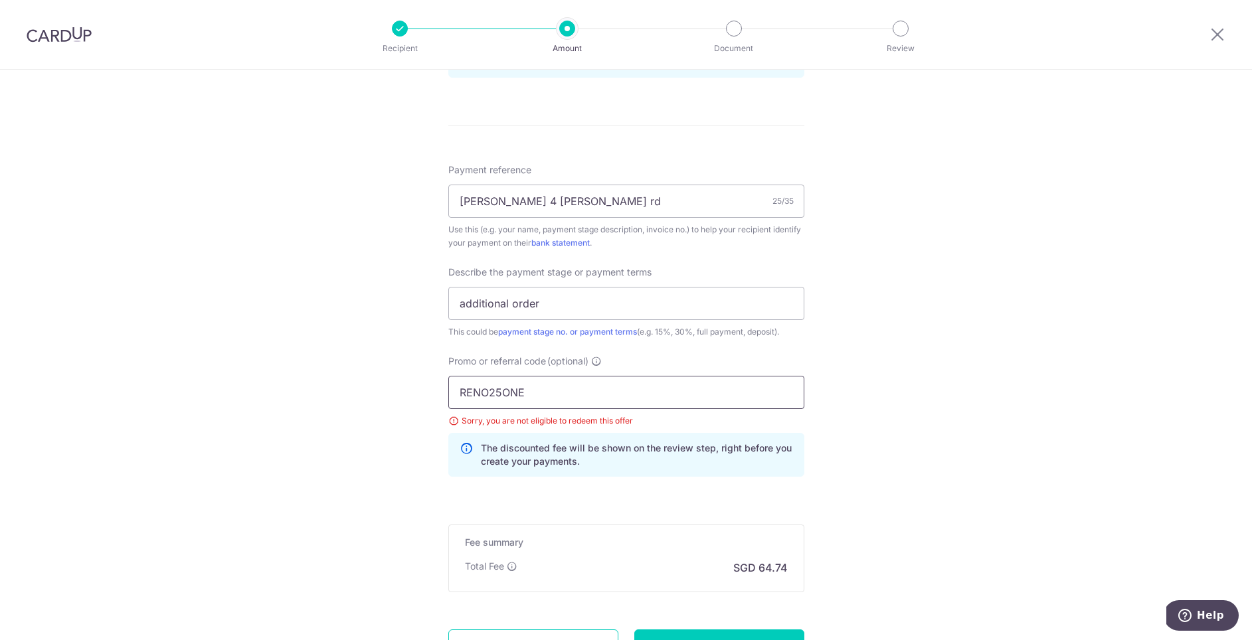
click at [579, 397] on input "RENO25ONE" at bounding box center [626, 392] width 356 height 33
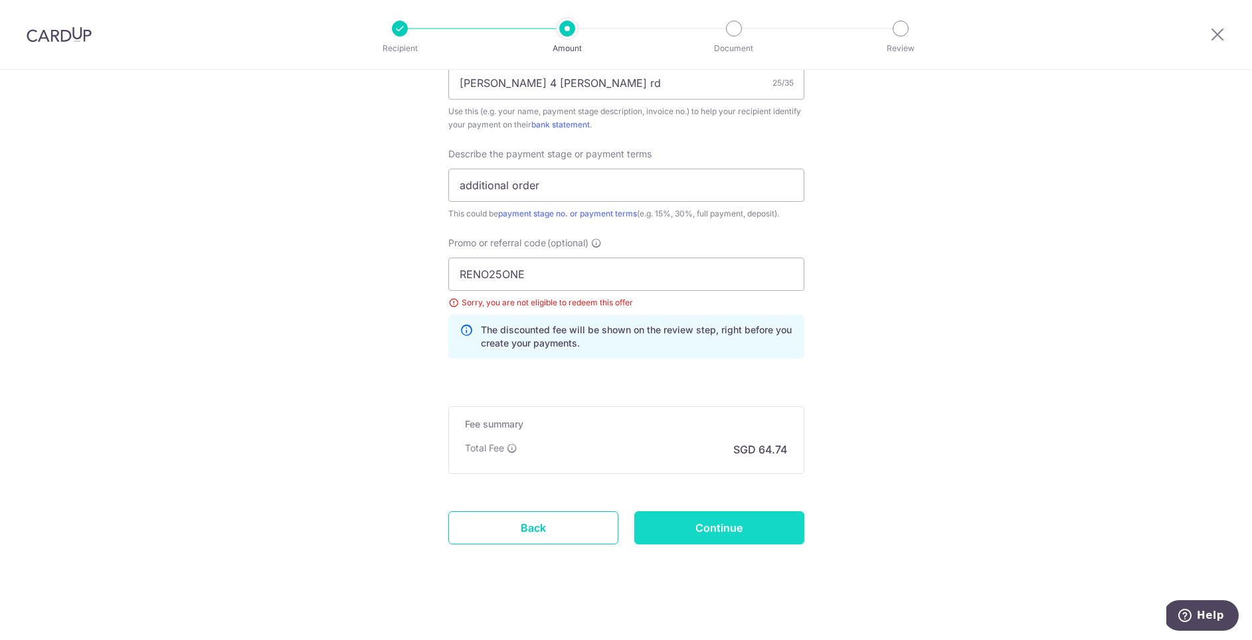
click at [720, 528] on input "Continue" at bounding box center [719, 528] width 170 height 33
type input "Update Schedule"
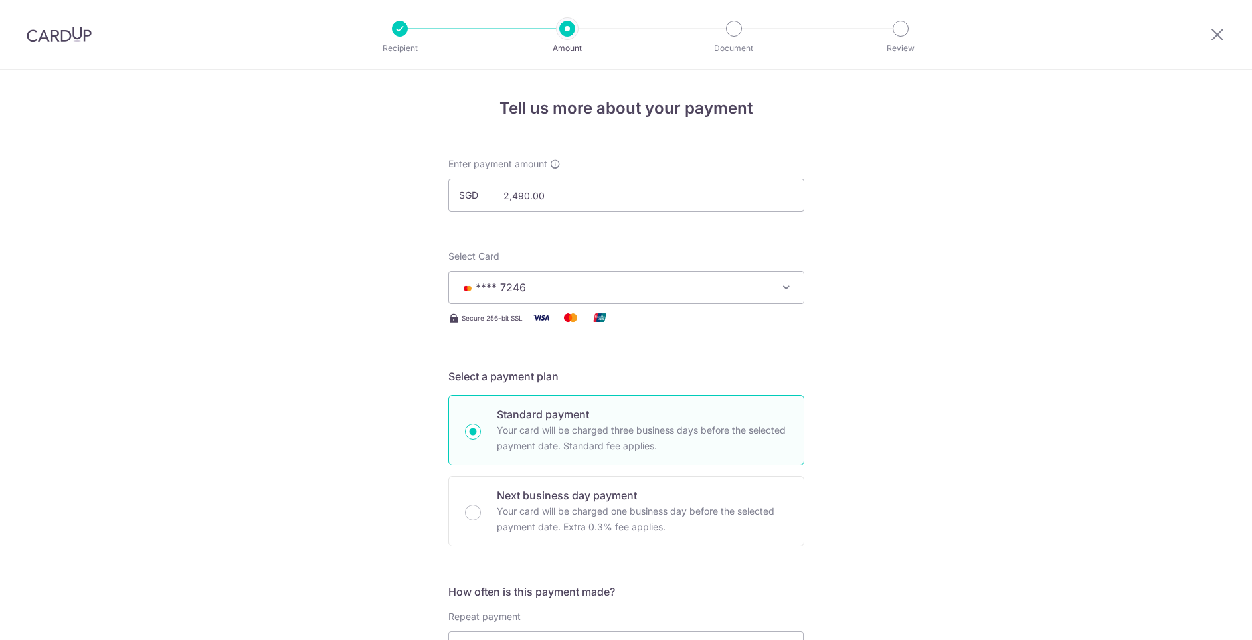
scroll to position [849, 0]
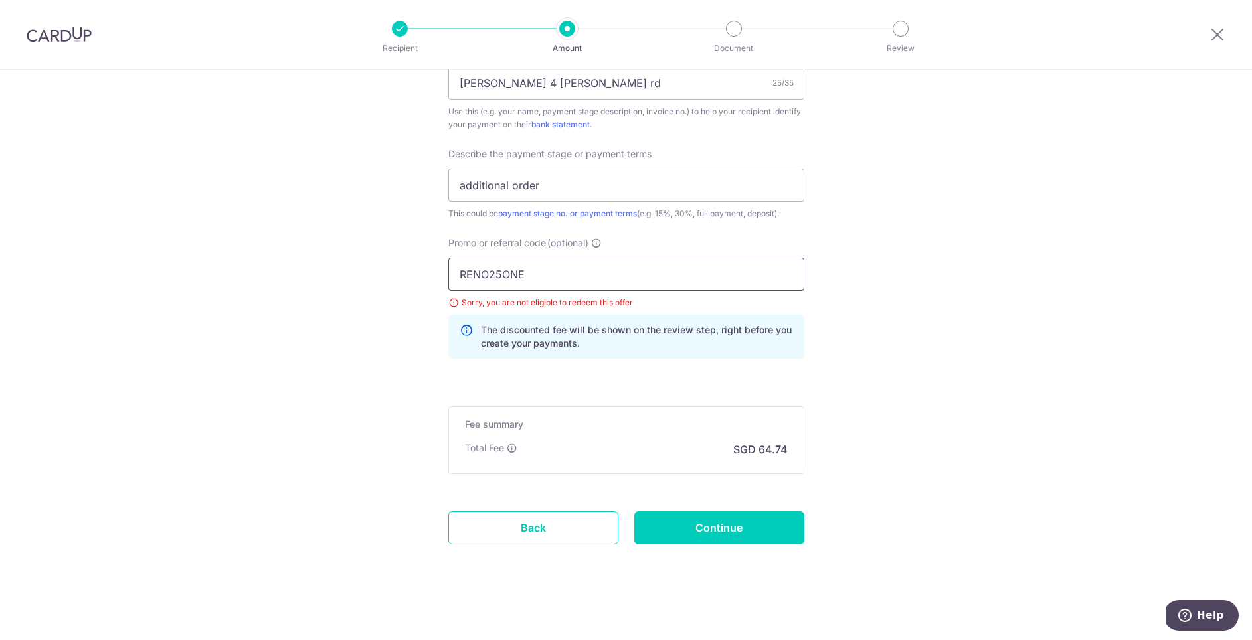
drag, startPoint x: 540, startPoint y: 272, endPoint x: 408, endPoint y: 270, distance: 132.2
click at [743, 528] on input "Continue" at bounding box center [719, 528] width 170 height 33
type input "Update Schedule"
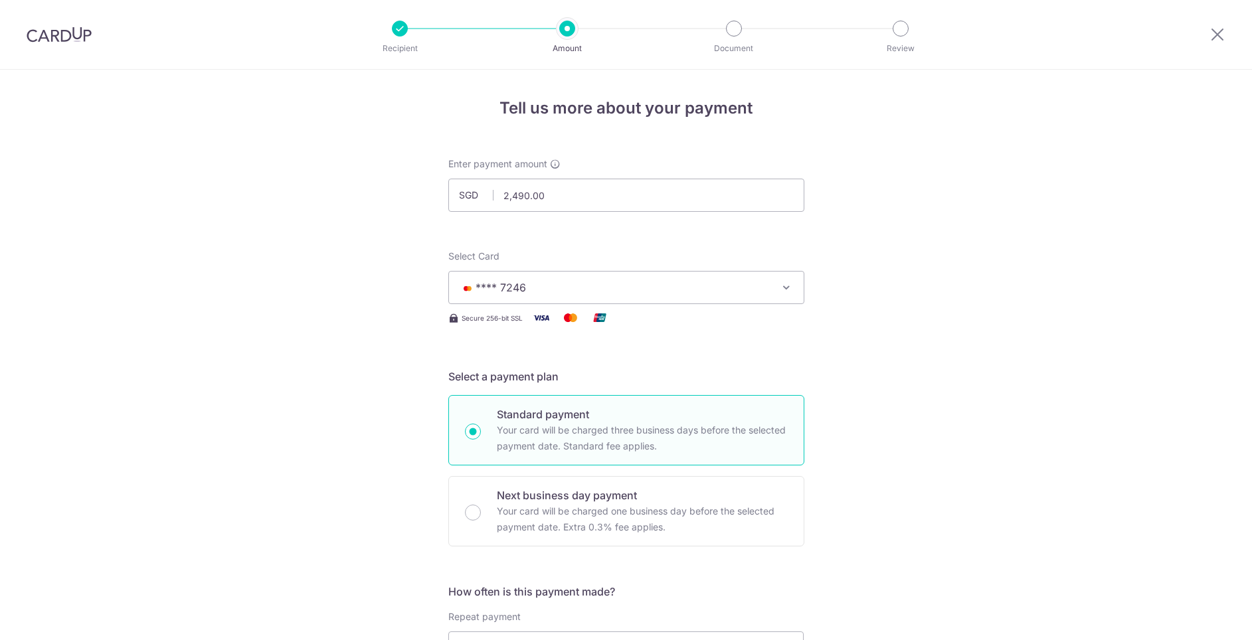
scroll to position [849, 0]
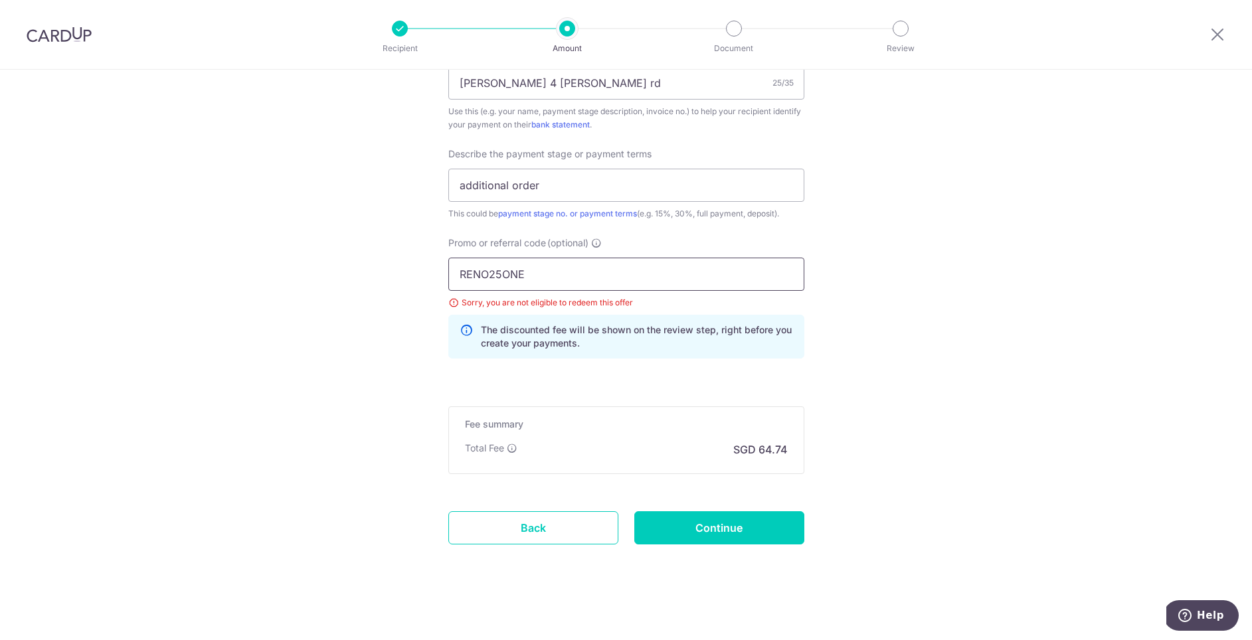
drag, startPoint x: 553, startPoint y: 274, endPoint x: 407, endPoint y: 274, distance: 146.2
paste input "OFF225"
type input "OFF225"
click at [714, 522] on input "Continue" at bounding box center [719, 528] width 170 height 33
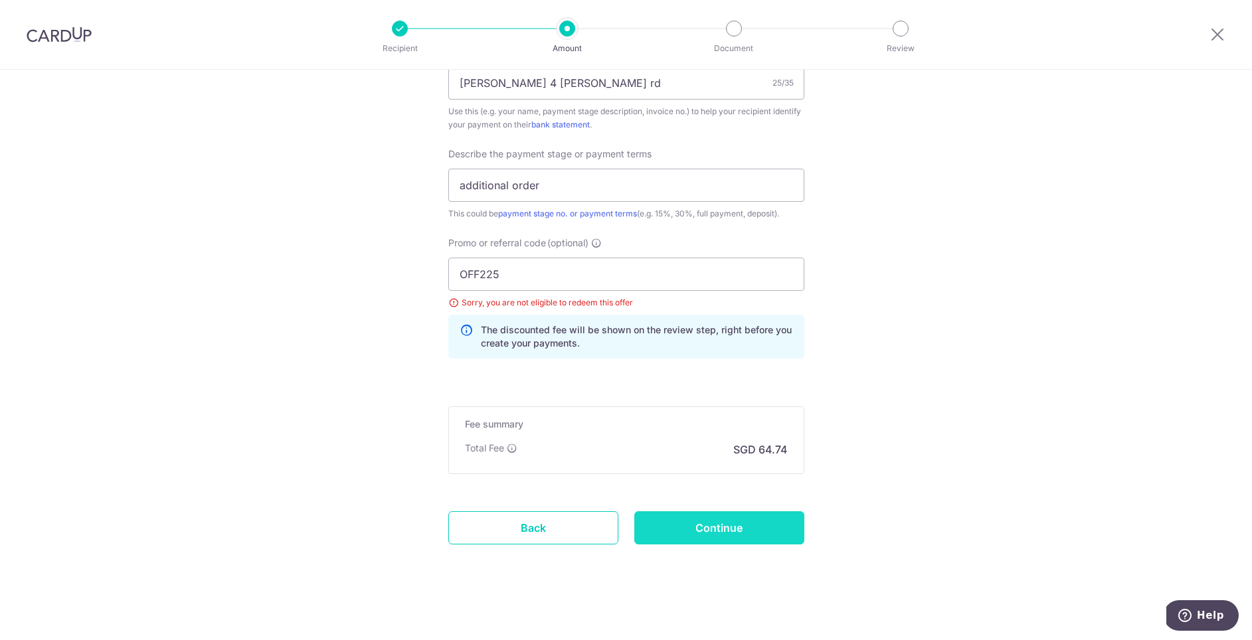
type input "Update Schedule"
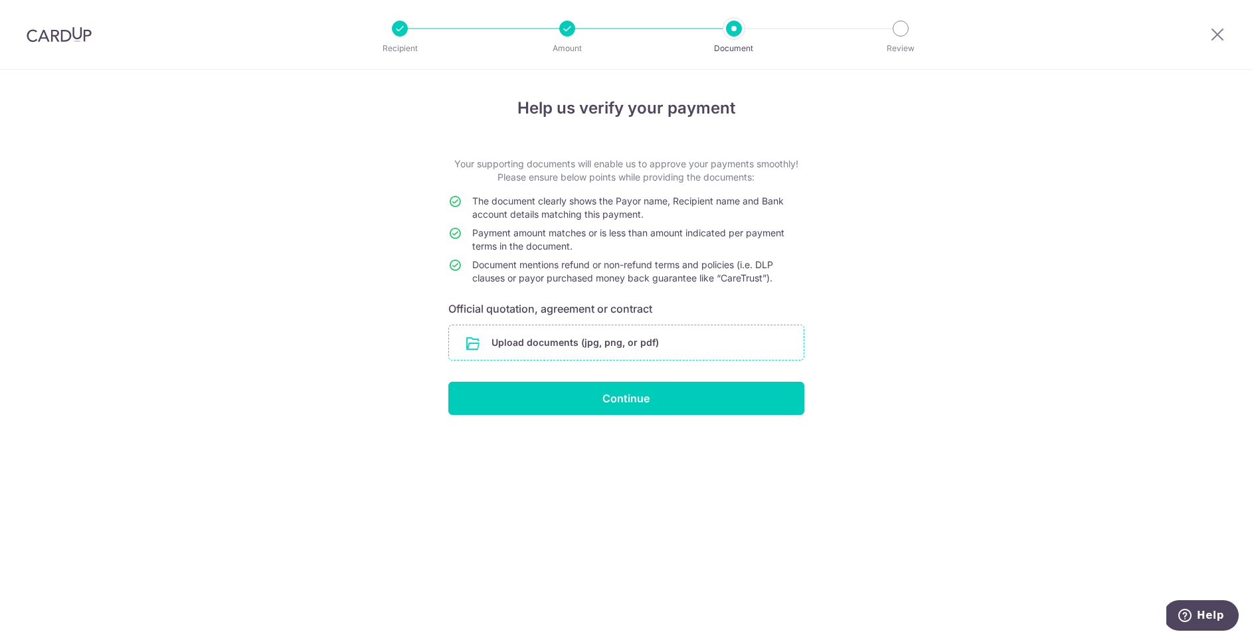
click at [648, 345] on input "file" at bounding box center [626, 343] width 355 height 35
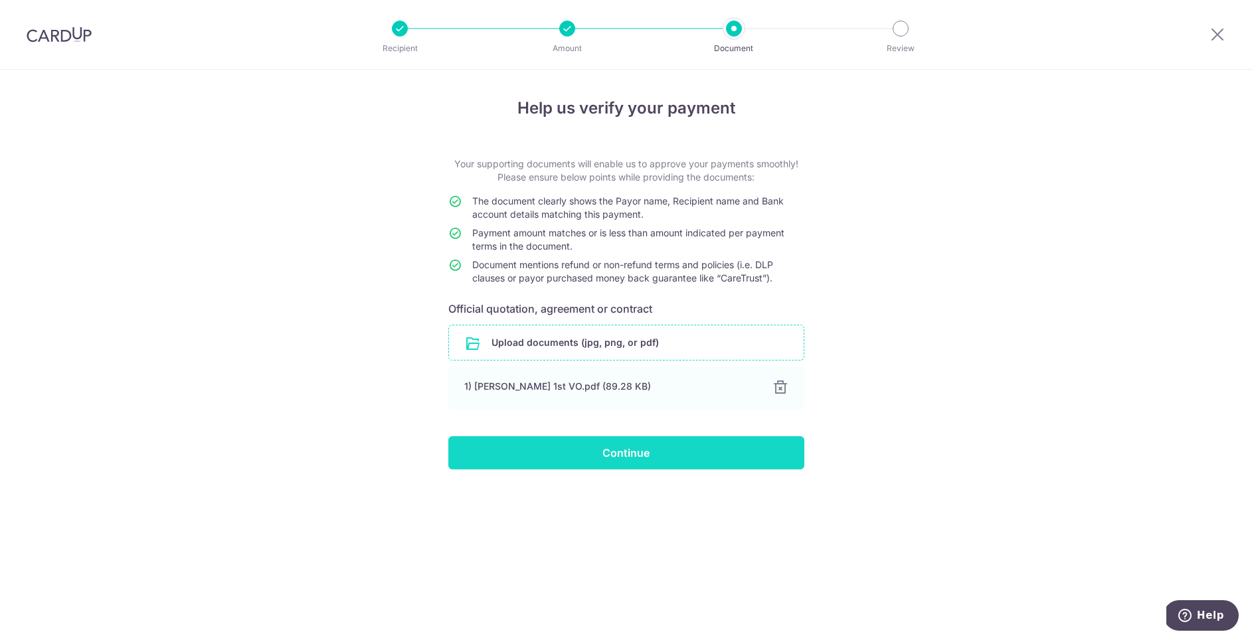
click at [606, 453] on input "Continue" at bounding box center [626, 452] width 356 height 33
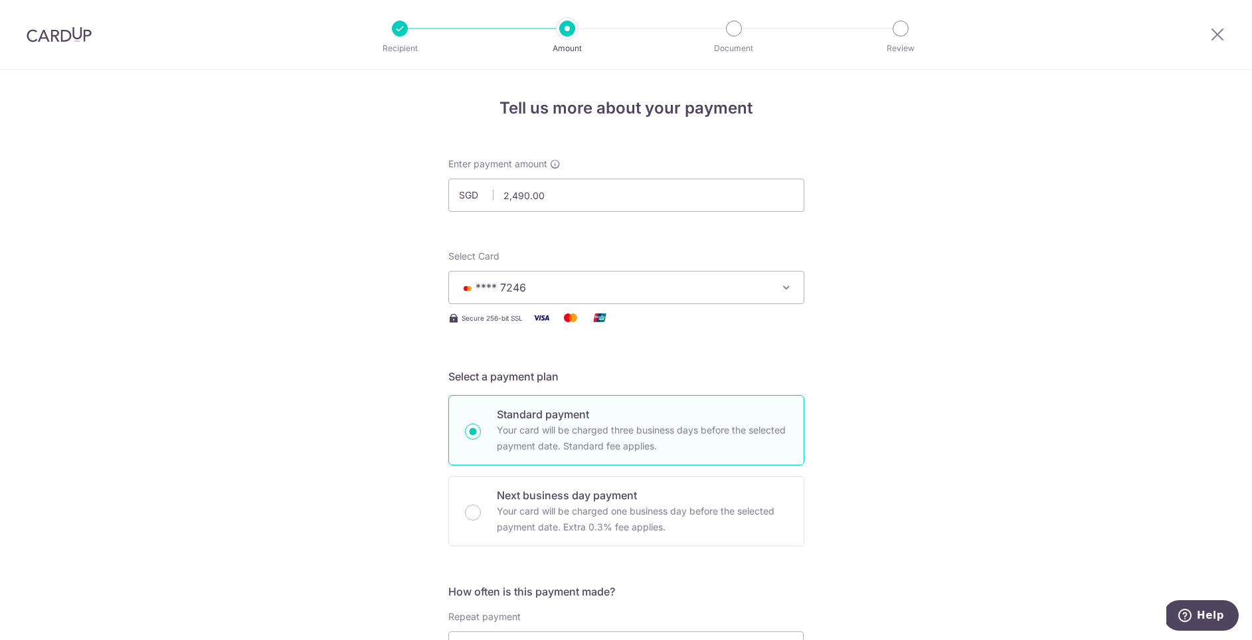
click at [594, 283] on span "**** 7246" at bounding box center [615, 288] width 310 height 16
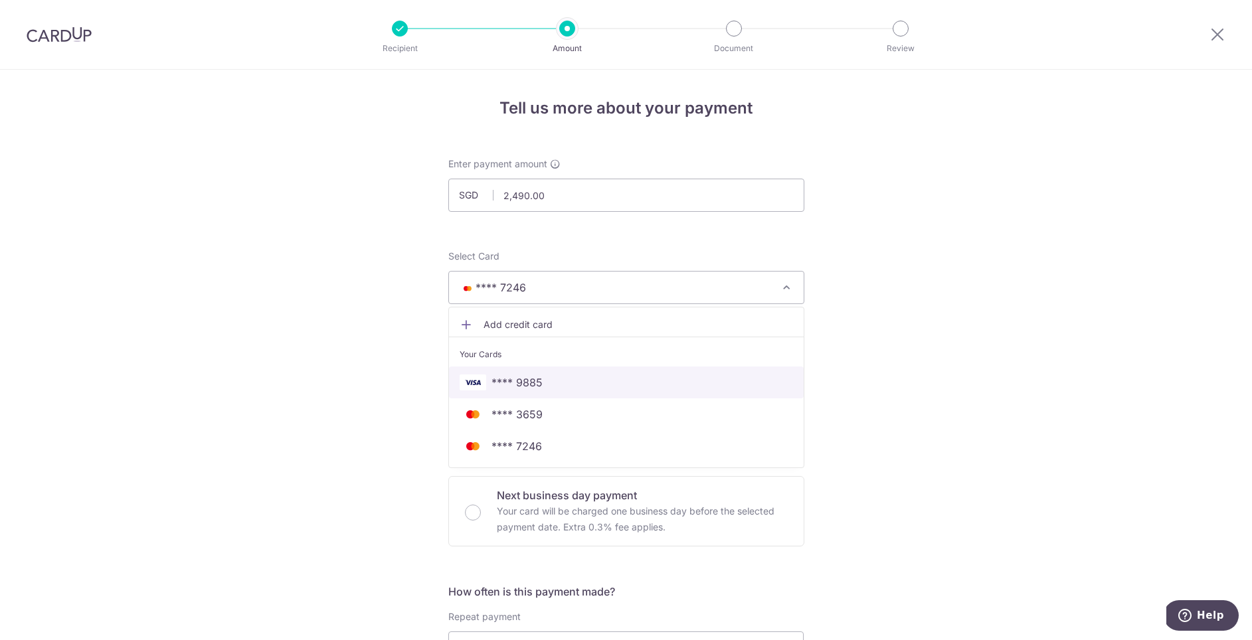
click at [546, 379] on span "**** 9885" at bounding box center [627, 383] width 334 height 16
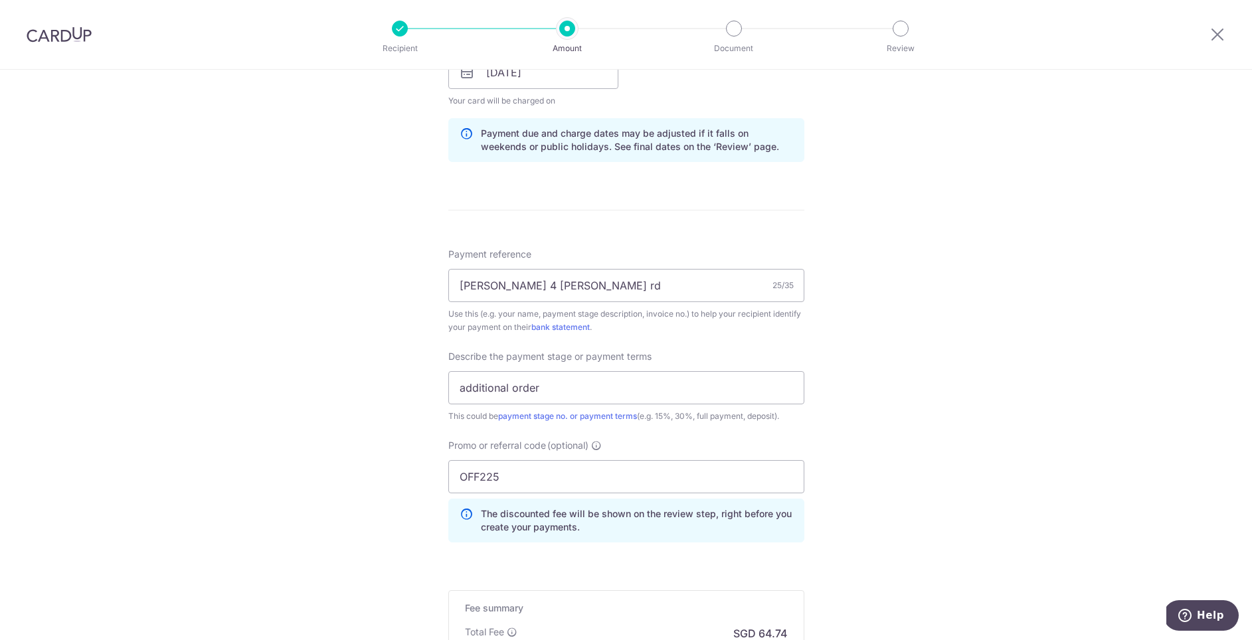
scroll to position [830, 0]
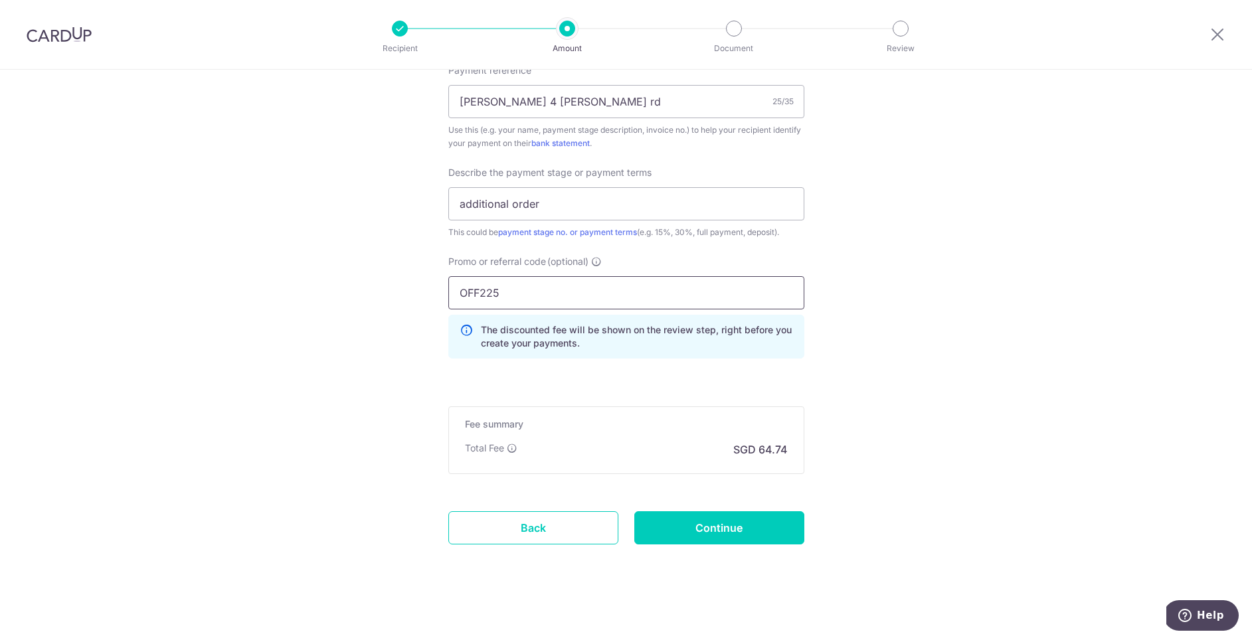
drag, startPoint x: 520, startPoint y: 298, endPoint x: 451, endPoint y: 284, distance: 69.8
click at [463, 286] on input "OFF225" at bounding box center [626, 292] width 356 height 33
type input "O"
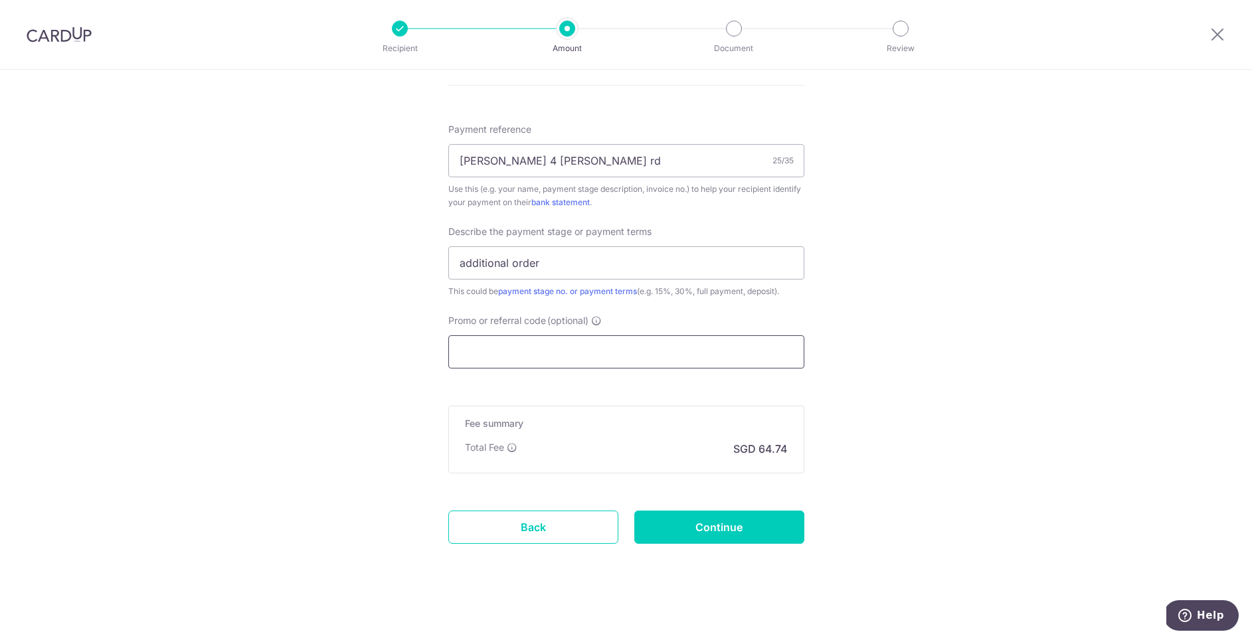
paste input "RENO25ONE"
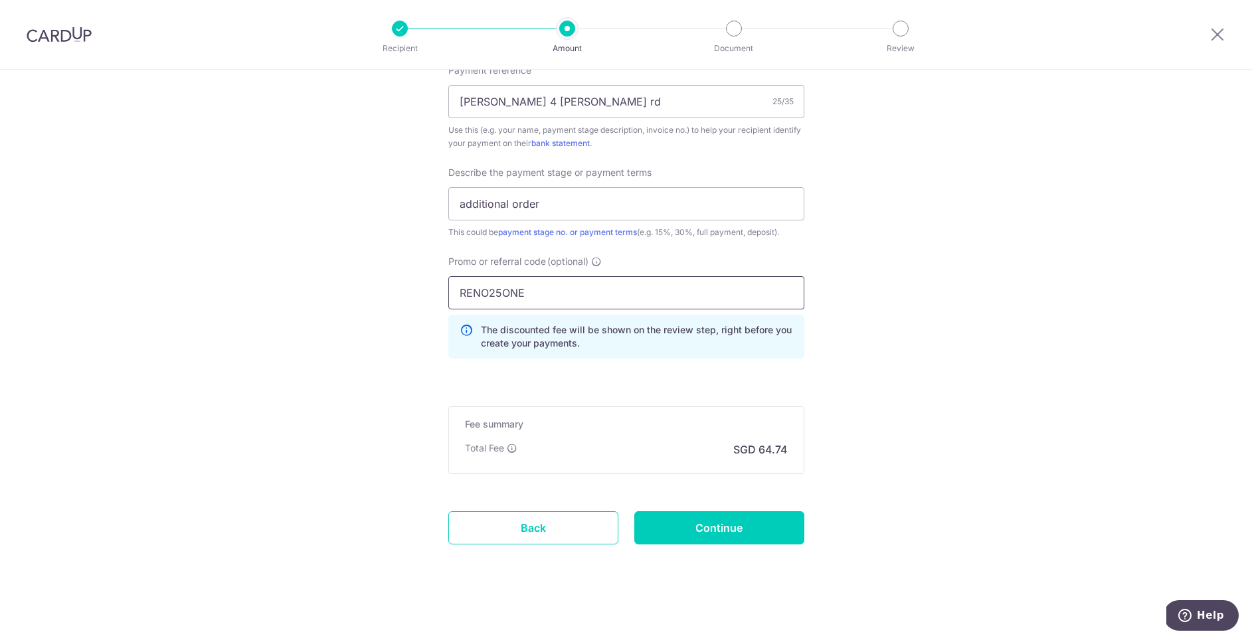
type input "RENO25ONE"
click at [723, 518] on input "Continue" at bounding box center [719, 528] width 170 height 33
type input "Update Schedule"
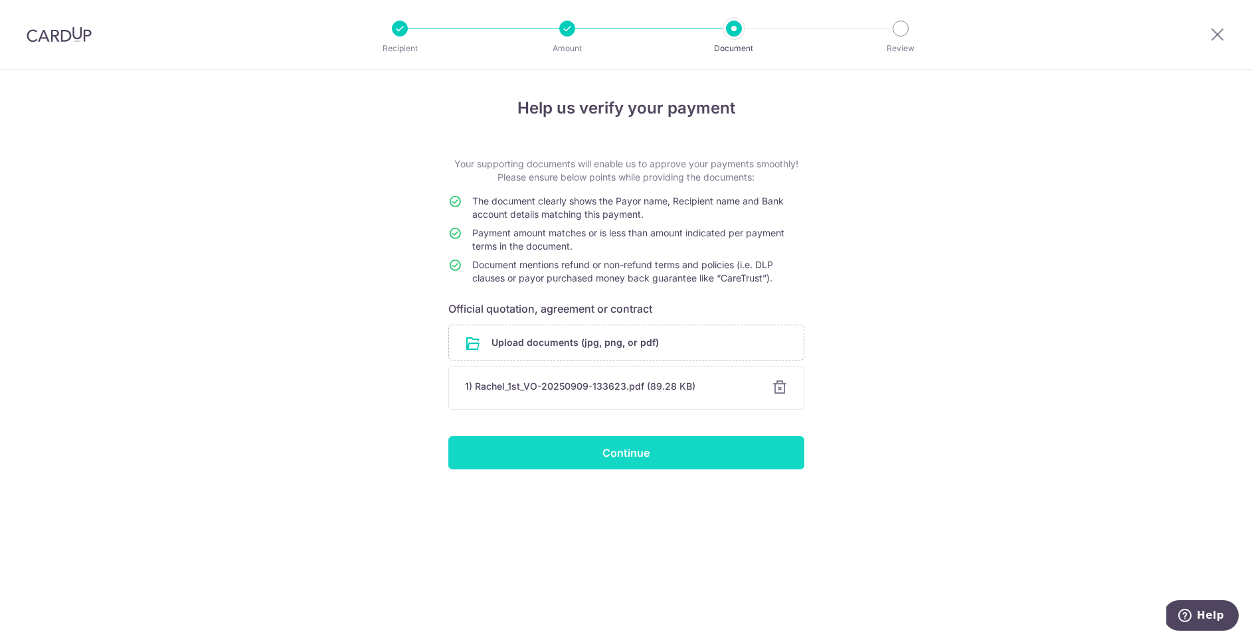
click at [699, 450] on input "Continue" at bounding box center [626, 452] width 356 height 33
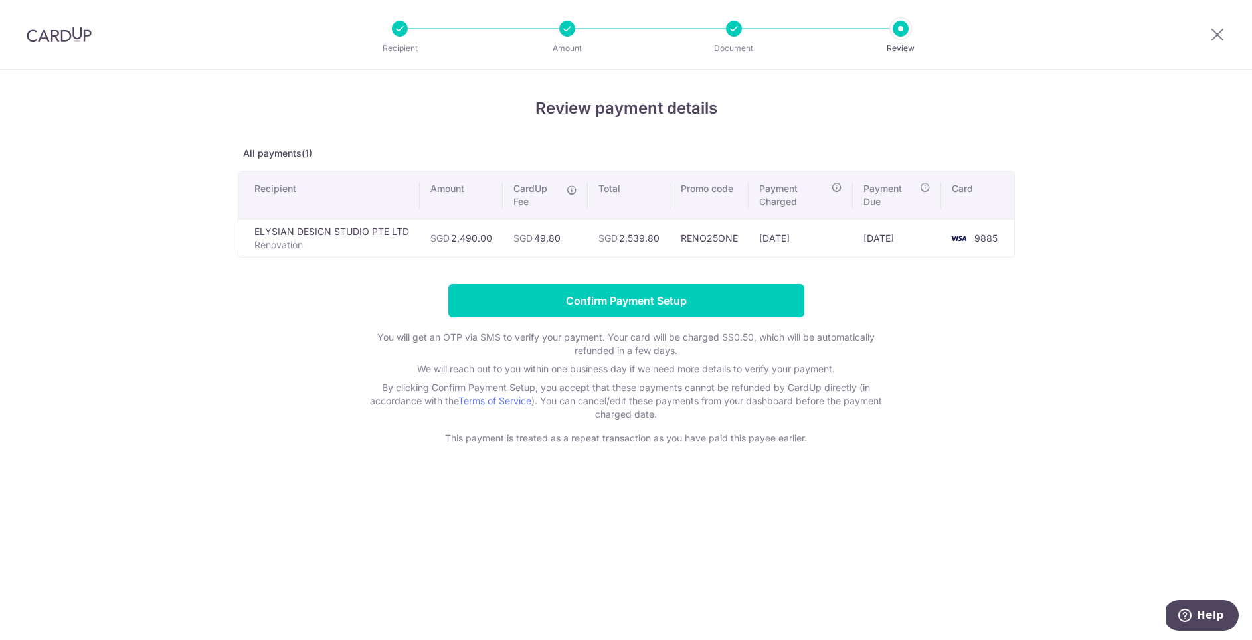
drag, startPoint x: 662, startPoint y: 239, endPoint x: 622, endPoint y: 239, distance: 40.5
click at [622, 239] on td "SGD 2,539.80" at bounding box center [629, 238] width 82 height 38
copy td "2,539.80"
click at [629, 300] on input "Confirm Payment Setup" at bounding box center [626, 300] width 356 height 33
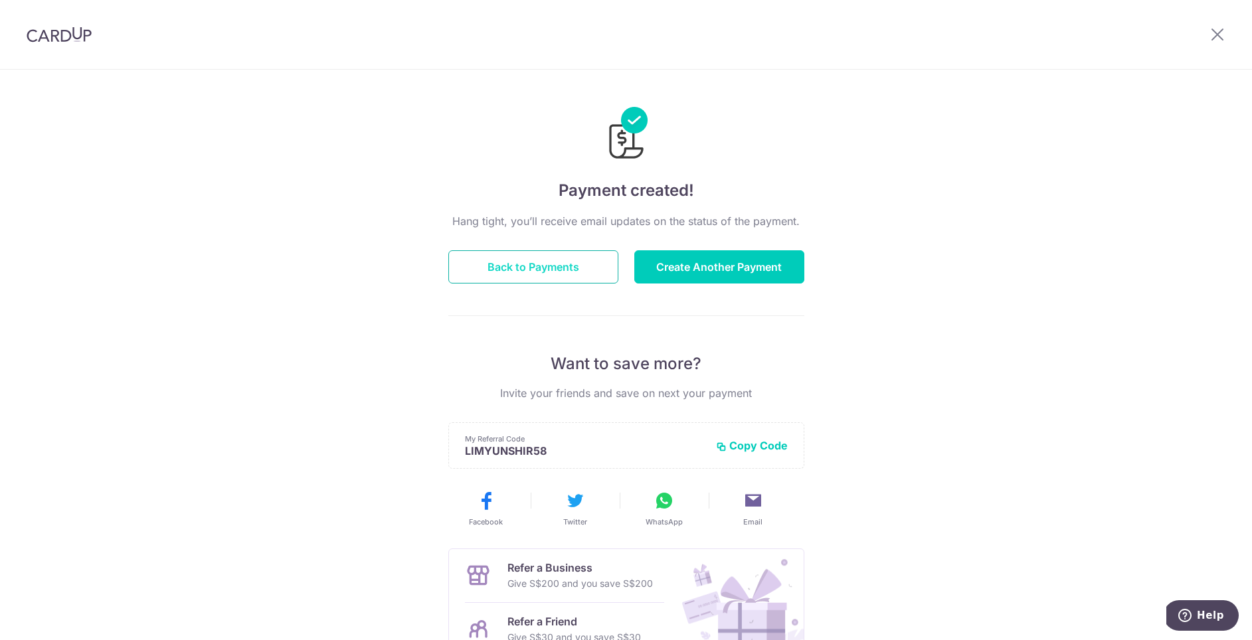
click at [566, 276] on button "Back to Payments" at bounding box center [533, 266] width 170 height 33
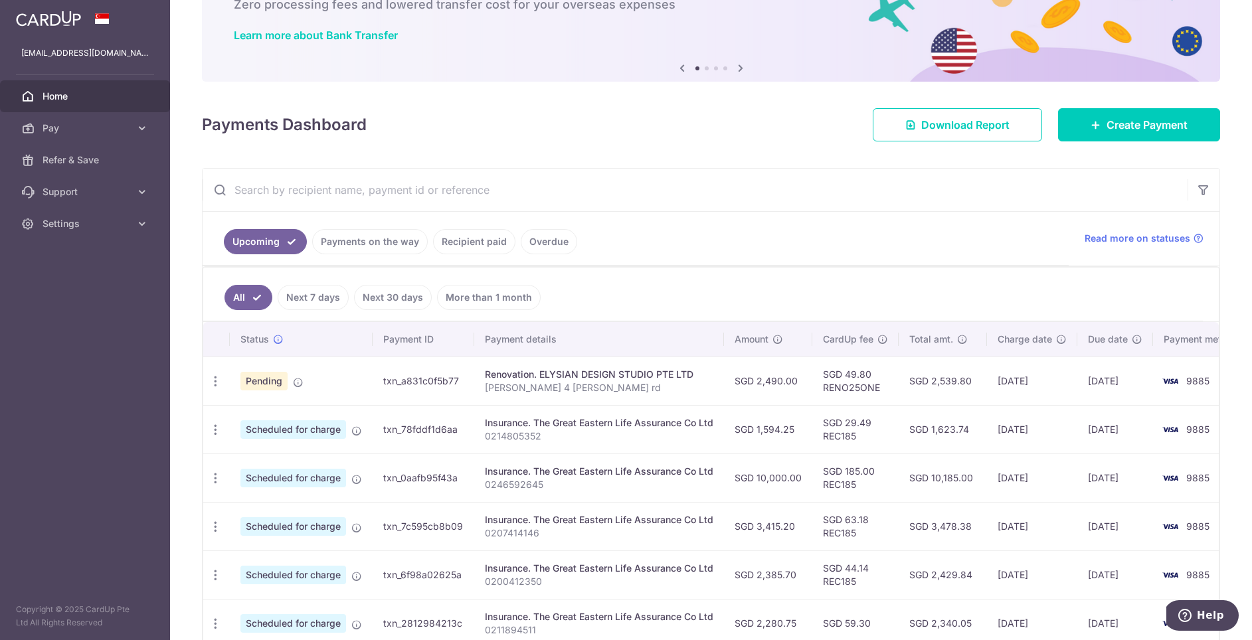
scroll to position [96, 0]
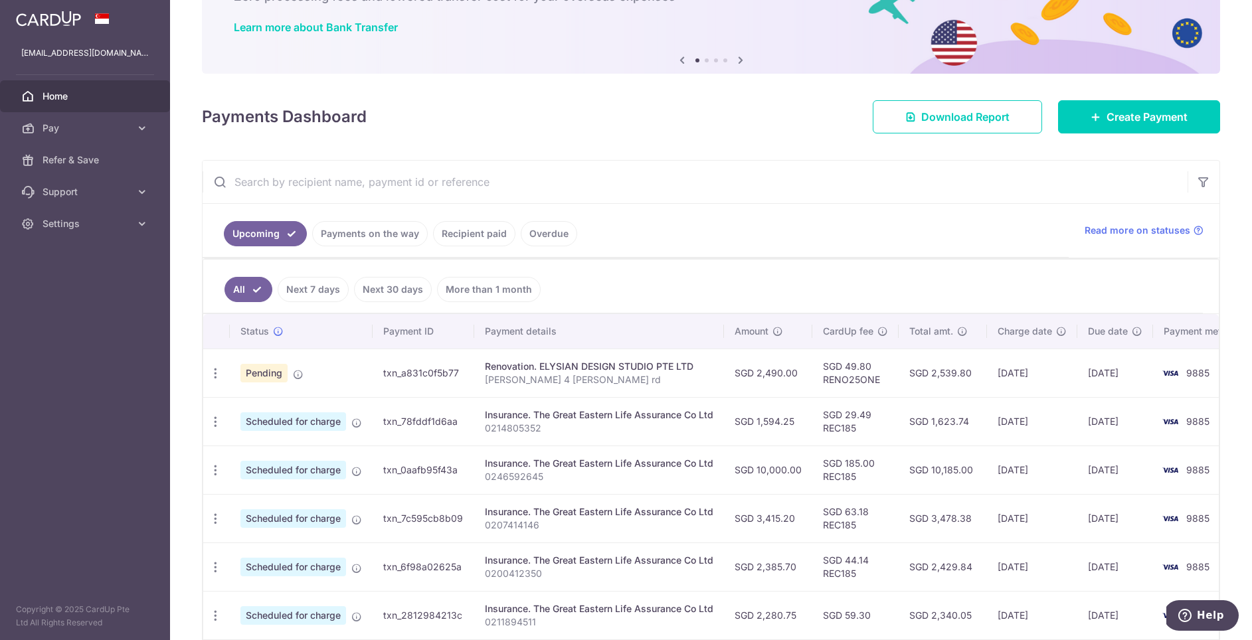
drag, startPoint x: 968, startPoint y: 371, endPoint x: 931, endPoint y: 369, distance: 37.2
click at [931, 369] on td "SGD 2,539.80" at bounding box center [943, 373] width 88 height 48
copy td "2,539.80"
